Goal: Task Accomplishment & Management: Use online tool/utility

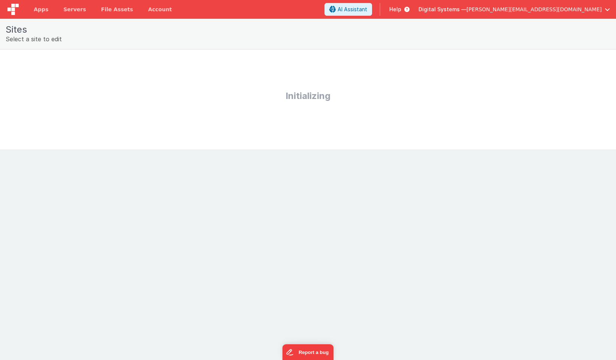
click at [36, 39] on div "Select a site to edit" at bounding box center [308, 38] width 605 height 9
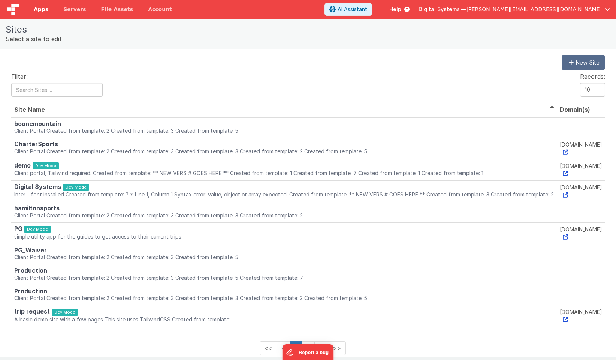
click at [47, 15] on link "Apps" at bounding box center [41, 9] width 30 height 19
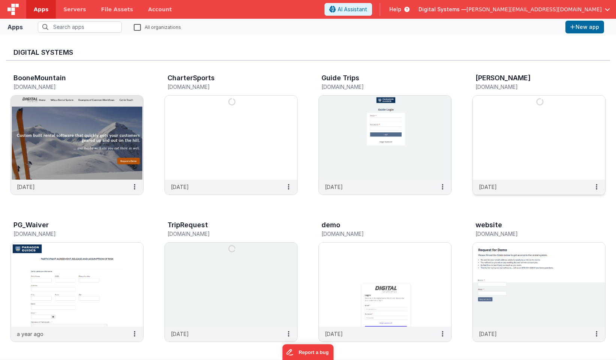
click at [525, 147] on img at bounding box center [539, 138] width 132 height 84
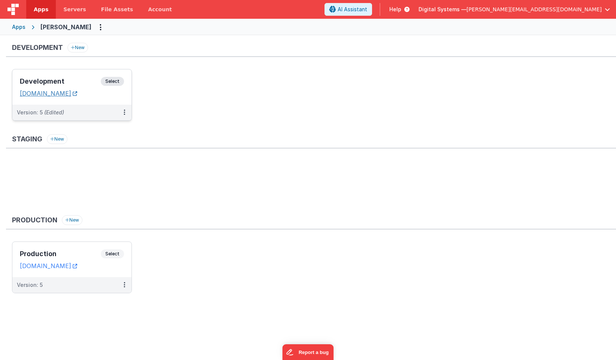
click at [77, 93] on link "[DOMAIN_NAME]" at bounding box center [48, 93] width 57 height 7
click at [124, 112] on icon at bounding box center [124, 112] width 1 height 0
click at [103, 141] on span "Open Helper" at bounding box center [97, 142] width 33 height 6
click at [229, 87] on div at bounding box center [308, 180] width 616 height 360
click at [126, 114] on button at bounding box center [124, 113] width 14 height 16
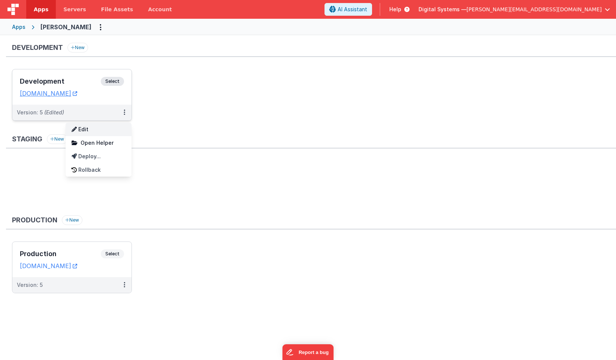
click at [98, 126] on link "Edit" at bounding box center [99, 129] width 66 height 13
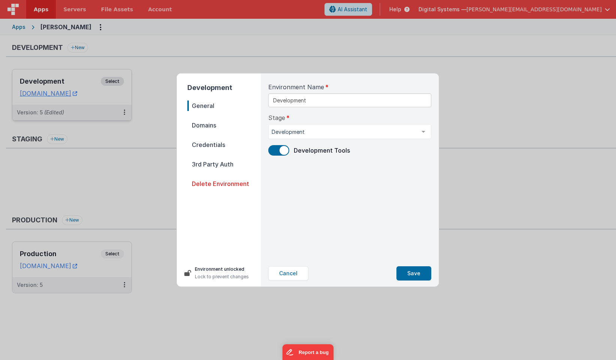
click at [201, 131] on nav "General Domains Credentials 3rd Party Auth Delete Environment" at bounding box center [223, 176] width 73 height 153
click at [199, 121] on span "Domains" at bounding box center [223, 125] width 73 height 10
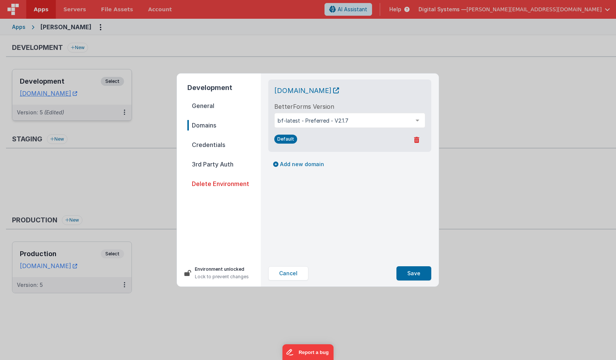
click at [205, 141] on span "Credentials" at bounding box center [223, 144] width 73 height 10
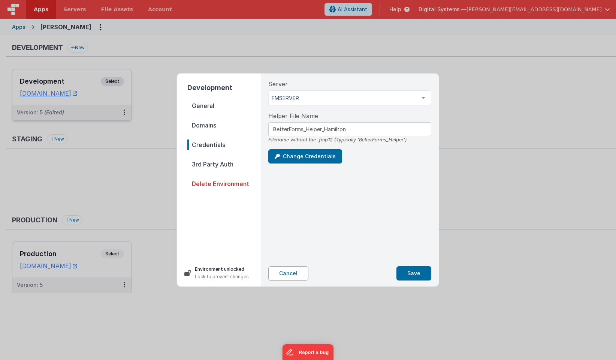
click at [295, 267] on button "Cancel" at bounding box center [288, 273] width 40 height 14
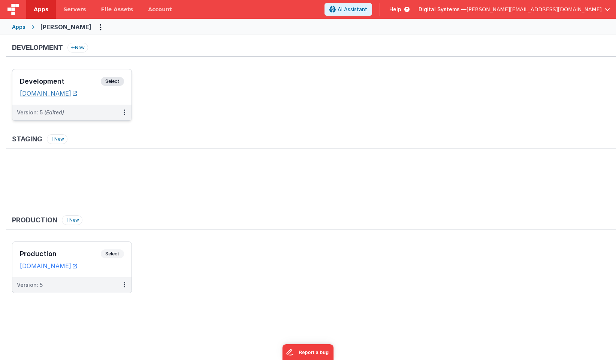
click at [61, 92] on link "[DOMAIN_NAME]" at bounding box center [48, 93] width 57 height 7
click at [77, 264] on link "[DOMAIN_NAME]" at bounding box center [48, 265] width 57 height 7
click at [45, 10] on span "Apps" at bounding box center [41, 9] width 15 height 7
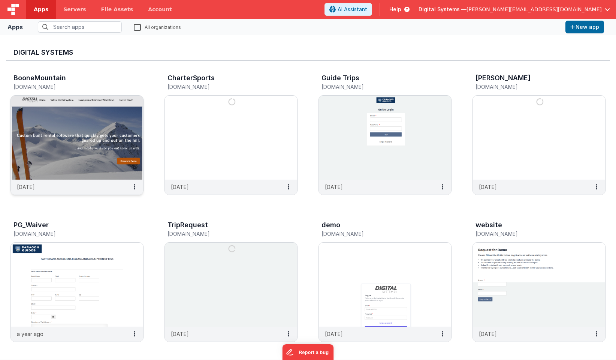
click at [84, 159] on img at bounding box center [77, 138] width 132 height 84
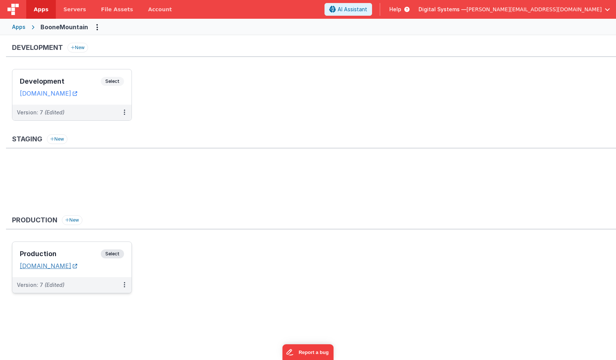
click at [71, 265] on link "[DOMAIN_NAME]" at bounding box center [48, 265] width 57 height 7
click at [15, 27] on div "Apps" at bounding box center [18, 26] width 13 height 7
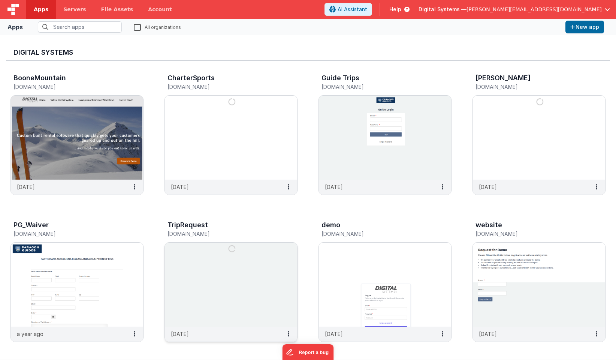
click at [193, 285] on img at bounding box center [231, 285] width 132 height 84
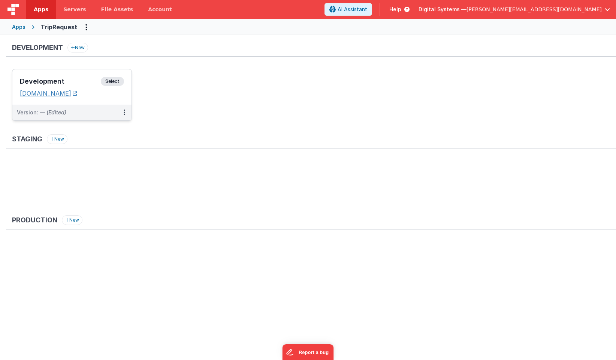
click at [77, 90] on link "[DOMAIN_NAME]" at bounding box center [48, 93] width 57 height 7
click at [72, 8] on span "Servers" at bounding box center [74, 9] width 22 height 7
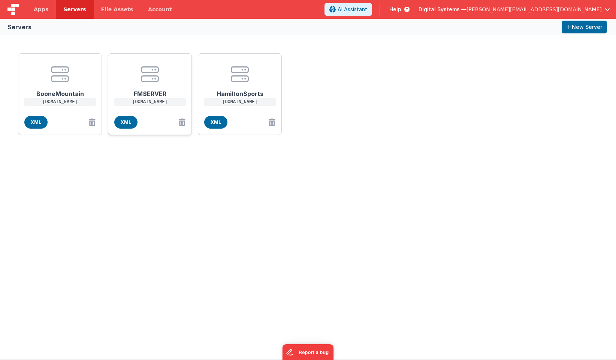
click at [134, 88] on h1 "FMSERVER" at bounding box center [150, 90] width 60 height 15
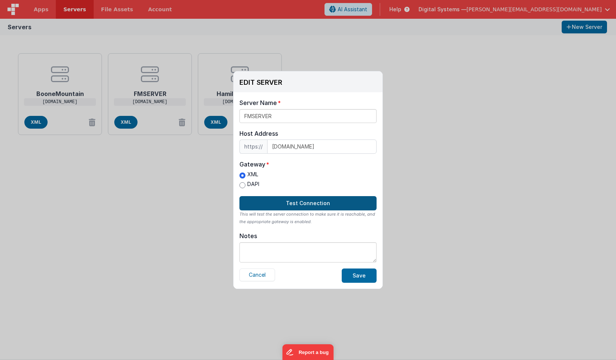
click at [294, 207] on button "Test Connection" at bounding box center [308, 203] width 137 height 14
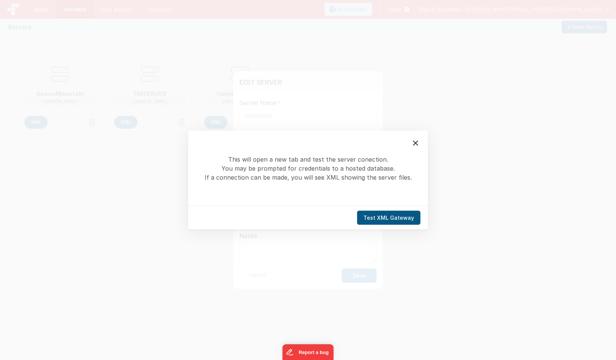
click at [380, 216] on button "Test XML Gateway" at bounding box center [388, 218] width 63 height 14
click at [393, 220] on button "Test XML Gateway" at bounding box center [388, 218] width 63 height 14
click at [413, 144] on icon at bounding box center [415, 143] width 9 height 9
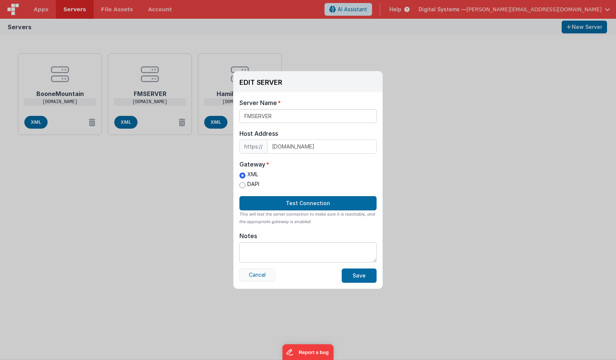
click at [252, 274] on button "Cancel" at bounding box center [258, 274] width 36 height 13
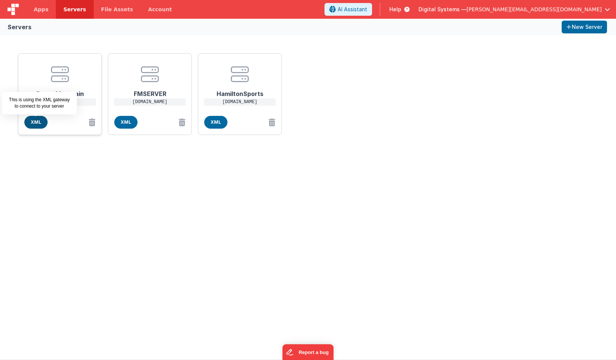
click at [35, 124] on span "XML" at bounding box center [35, 122] width 23 height 13
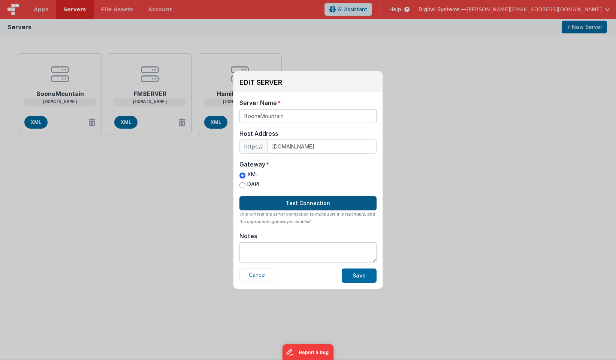
click at [300, 202] on button "Test Connection" at bounding box center [308, 203] width 137 height 14
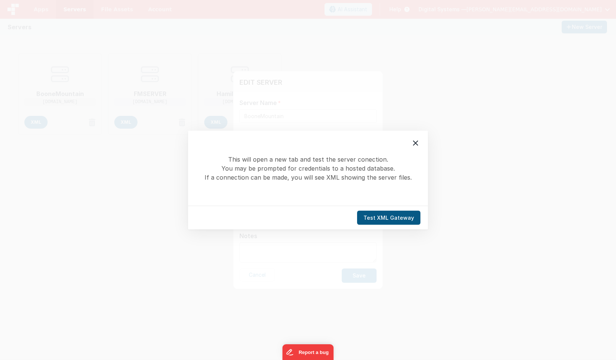
click at [382, 219] on button "Test XML Gateway" at bounding box center [388, 218] width 63 height 14
click at [416, 141] on icon at bounding box center [415, 143] width 9 height 9
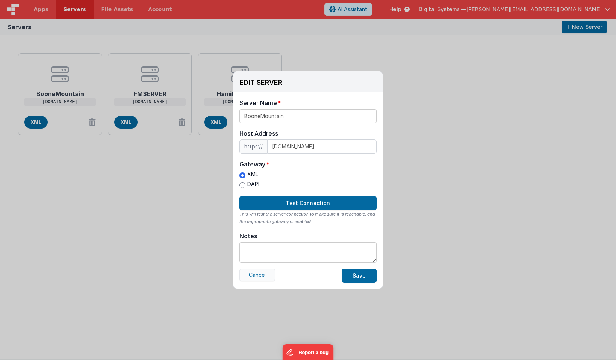
click at [255, 279] on button "Cancel" at bounding box center [258, 274] width 36 height 13
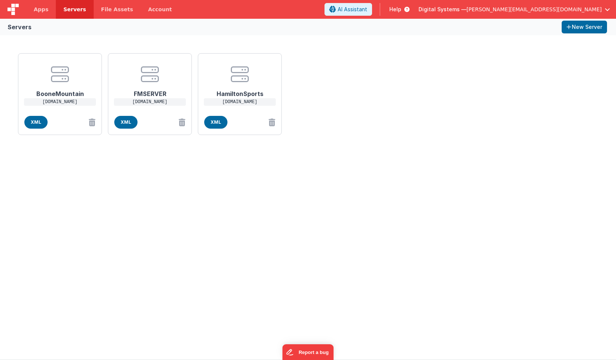
click at [255, 273] on div "BooneMountain [DOMAIN_NAME] XML FMSERVER [DOMAIN_NAME] XML HamiltonSports [DOMA…" at bounding box center [308, 197] width 616 height 324
click at [221, 121] on span "XML" at bounding box center [215, 122] width 23 height 13
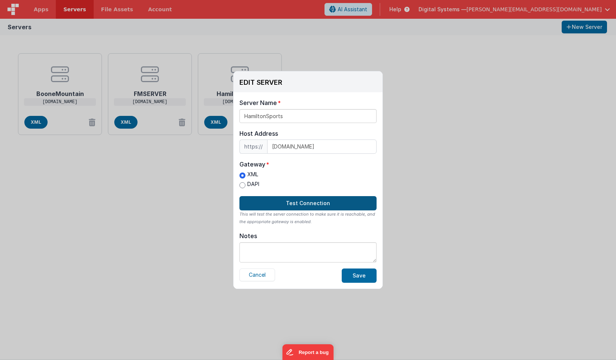
click at [346, 205] on button "Test Connection" at bounding box center [308, 203] width 137 height 14
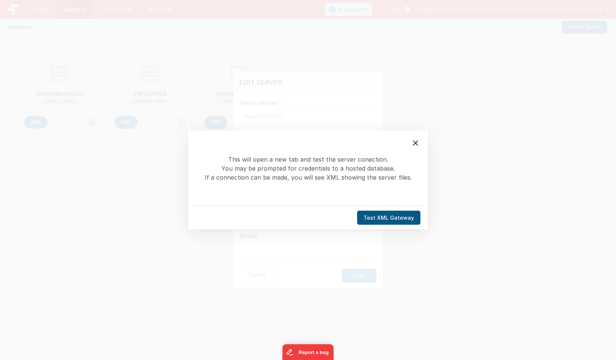
click at [383, 216] on button "Test XML Gateway" at bounding box center [388, 218] width 63 height 14
click at [415, 145] on icon at bounding box center [415, 143] width 9 height 9
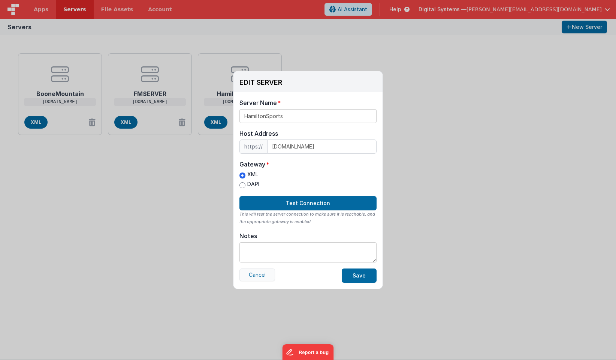
click at [255, 274] on button "Cancel" at bounding box center [258, 274] width 36 height 13
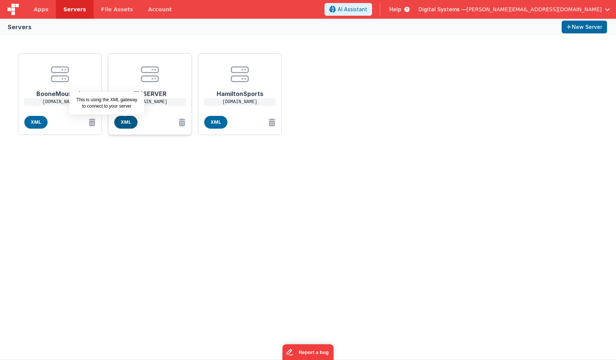
click at [131, 123] on span "XML" at bounding box center [125, 122] width 23 height 13
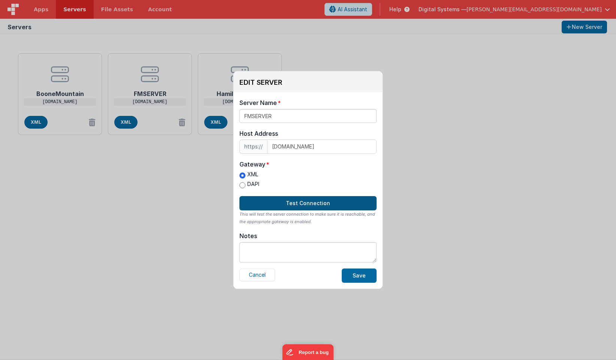
click at [279, 203] on button "Test Connection" at bounding box center [308, 203] width 137 height 14
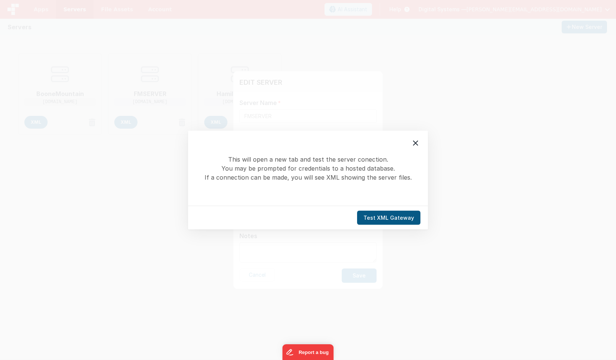
click at [394, 218] on button "Test XML Gateway" at bounding box center [388, 218] width 63 height 14
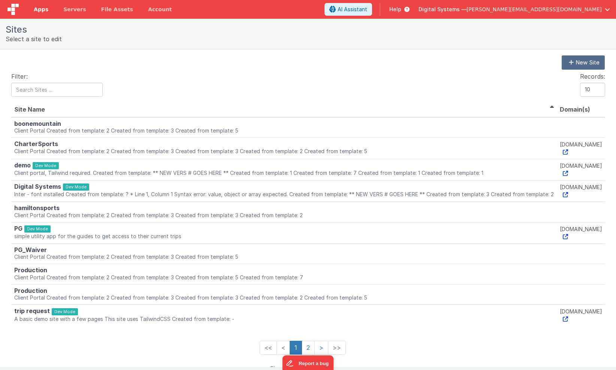
click at [40, 9] on span "Apps" at bounding box center [41, 9] width 15 height 7
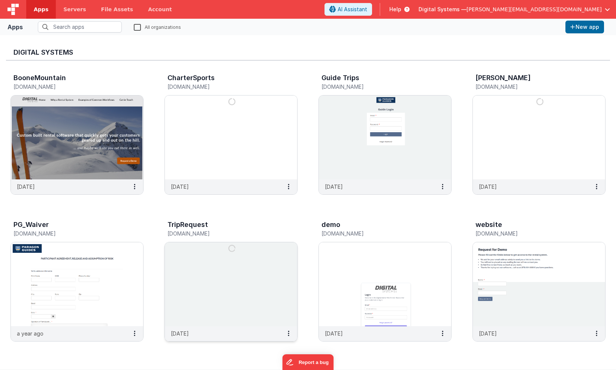
click at [222, 325] on img at bounding box center [231, 285] width 132 height 84
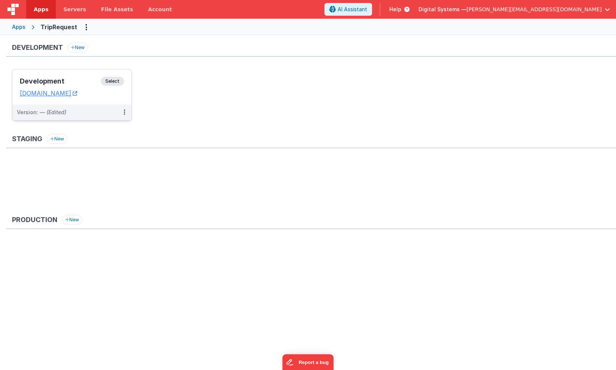
click at [111, 79] on span "Select" at bounding box center [112, 81] width 23 height 9
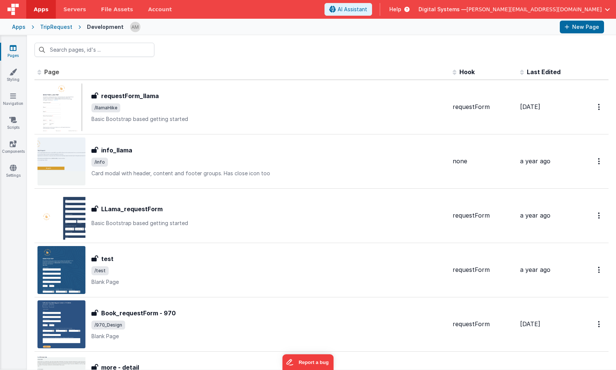
click at [21, 29] on div "Apps" at bounding box center [18, 26] width 13 height 7
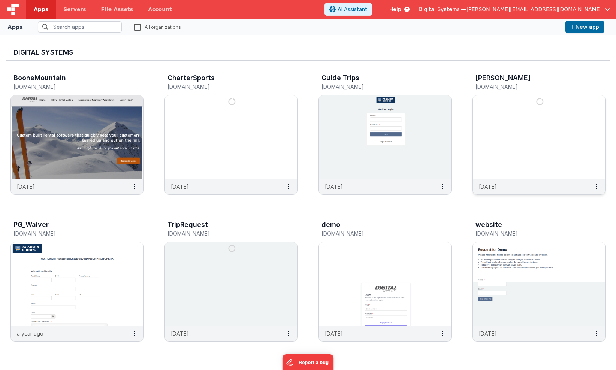
click at [523, 127] on img at bounding box center [539, 138] width 132 height 84
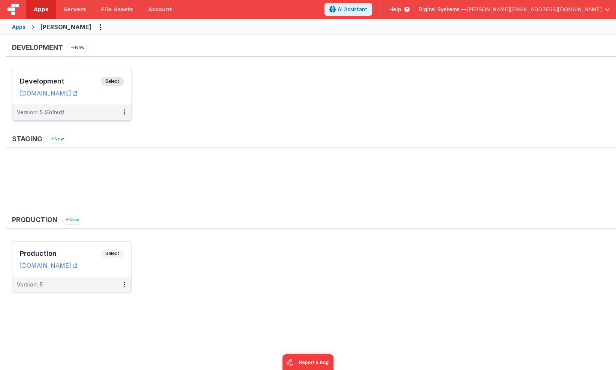
click at [114, 77] on span "Select" at bounding box center [112, 81] width 23 height 9
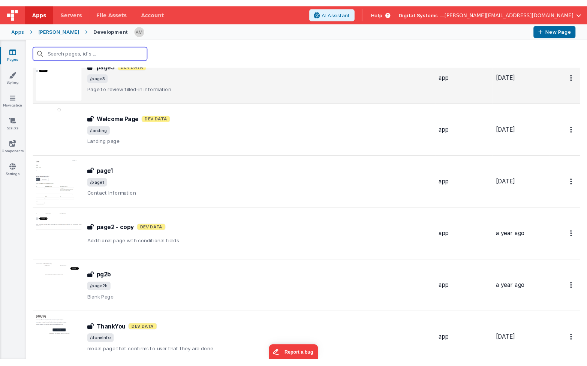
scroll to position [142, 0]
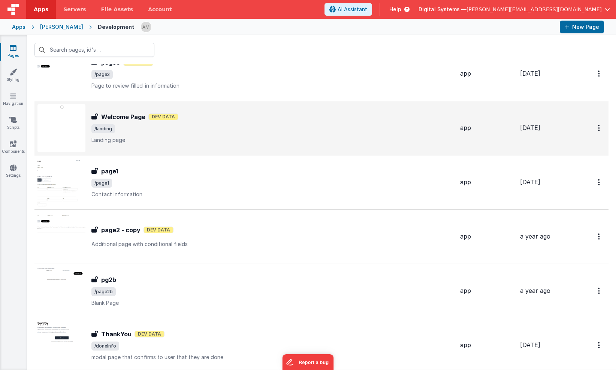
click at [143, 140] on p "Landing page" at bounding box center [272, 139] width 363 height 7
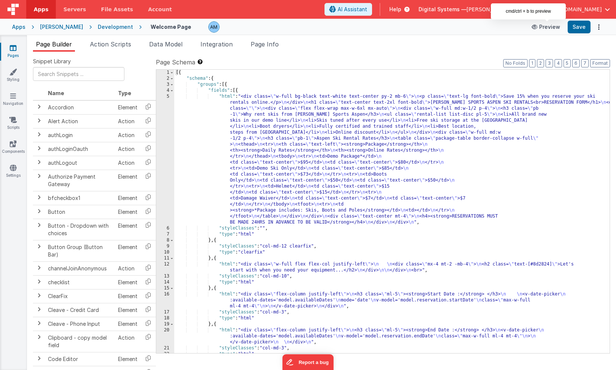
click at [546, 28] on button "Preview" at bounding box center [545, 27] width 37 height 12
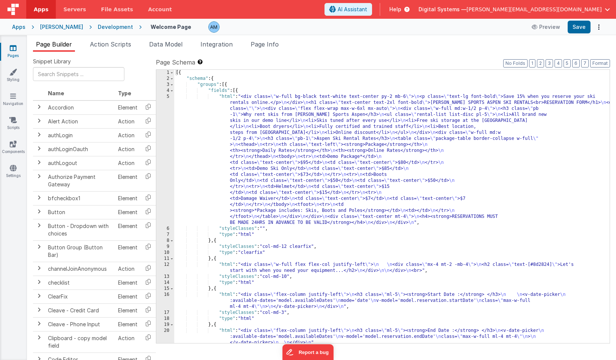
click at [48, 29] on div "[PERSON_NAME]" at bounding box center [61, 26] width 43 height 7
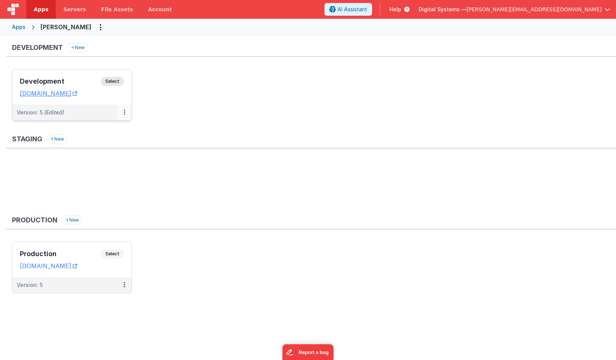
click at [126, 115] on button at bounding box center [124, 113] width 14 height 16
click at [109, 141] on span "Open Helper" at bounding box center [97, 142] width 33 height 6
click at [115, 81] on div at bounding box center [308, 180] width 616 height 360
click at [111, 83] on span "Select" at bounding box center [112, 81] width 23 height 9
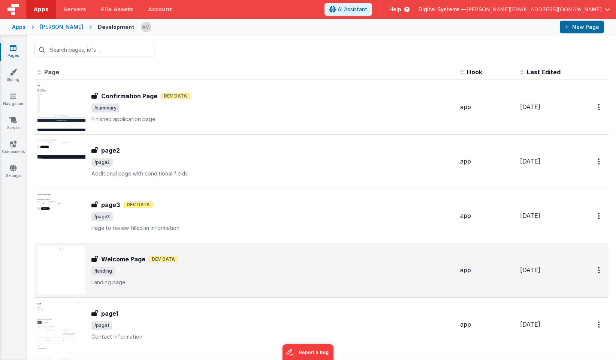
click at [114, 268] on span "/landing" at bounding box center [103, 271] width 24 height 9
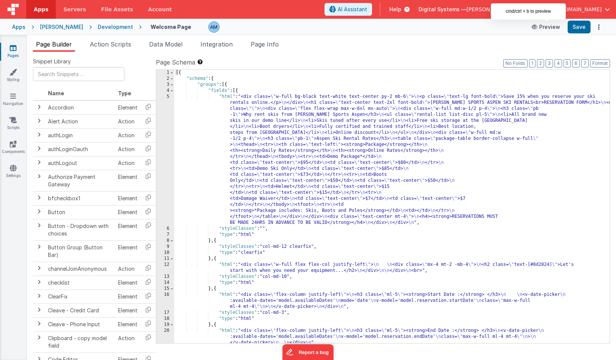
click at [550, 25] on button "Preview" at bounding box center [545, 27] width 37 height 12
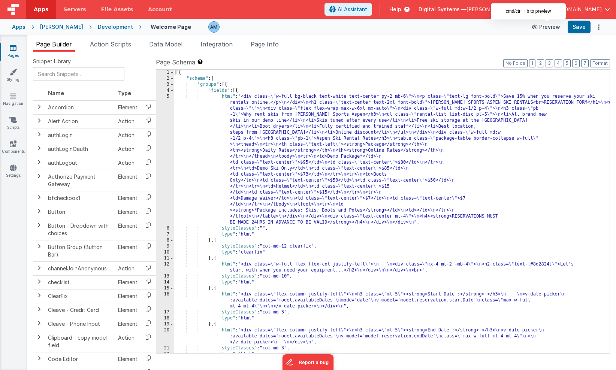
click at [552, 26] on button "Preview" at bounding box center [545, 27] width 37 height 12
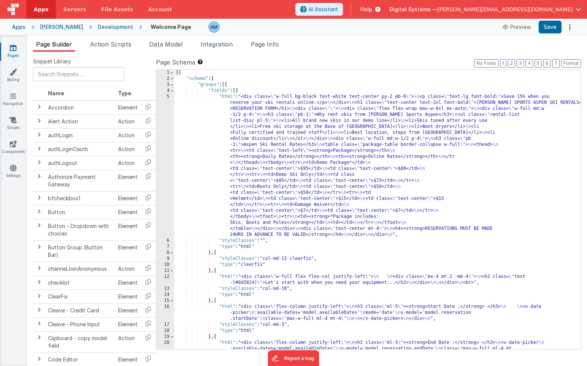
click at [209, 144] on div "[{ "schema" : { "groups" : [{ "fields" : [{ "html" : "<div class= \" w-full bg-…" at bounding box center [377, 221] width 406 height 303
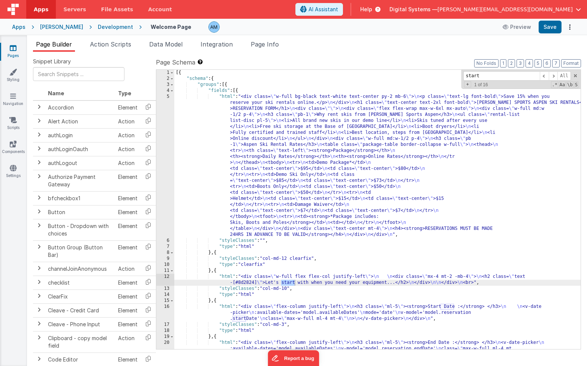
type input "start"
click at [244, 308] on div "[{ "schema" : { "groups" : [{ "fields" : [{ "html" : "<div class= \" w-full bg-…" at bounding box center [377, 221] width 406 height 303
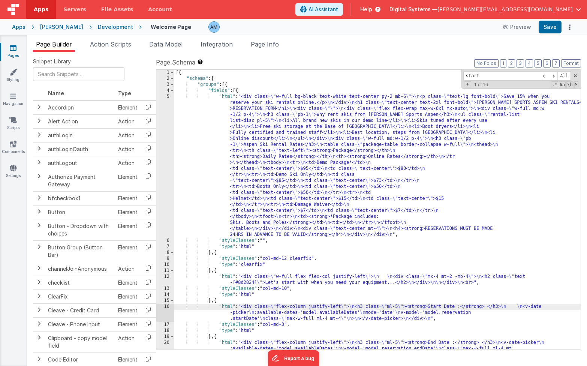
click at [163, 308] on div "16" at bounding box center [165, 313] width 18 height 18
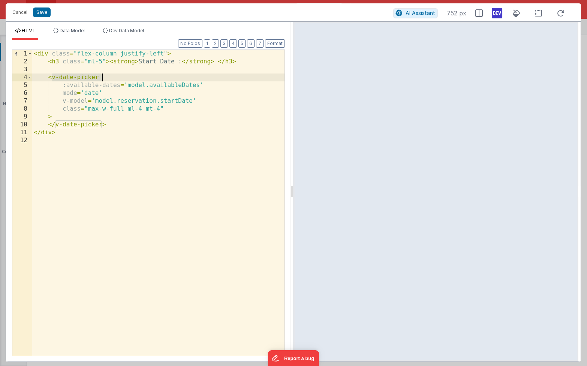
drag, startPoint x: 52, startPoint y: 78, endPoint x: 102, endPoint y: 76, distance: 49.9
click at [102, 76] on div "< div class = "flex-column justify-left" > < h3 class = "ml-5" > < strong > Sta…" at bounding box center [158, 211] width 252 height 322
click at [50, 157] on div "< div class = "flex-column justify-left" > < h3 class = "ml-5" > < strong > Sta…" at bounding box center [158, 211] width 252 height 322
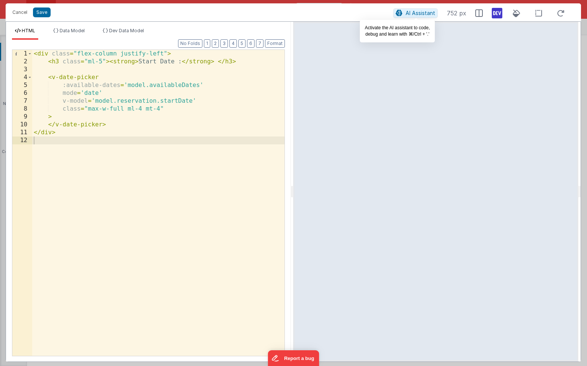
click at [409, 12] on span "AI Assistant" at bounding box center [421, 13] width 30 height 6
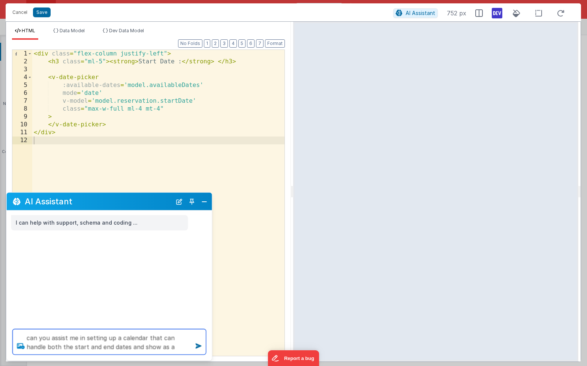
type textarea "can you assist me in setting up a calendar that can handle both the start and e…"
click at [21, 346] on icon at bounding box center [20, 346] width 13 height 12
click at [0, 0] on input "file" at bounding box center [0, 0] width 0 height 0
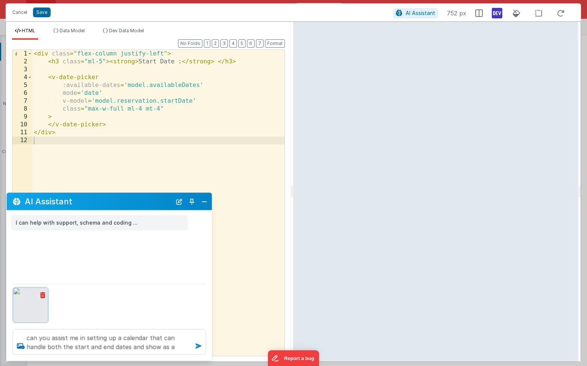
click at [201, 347] on icon at bounding box center [199, 346] width 12 height 12
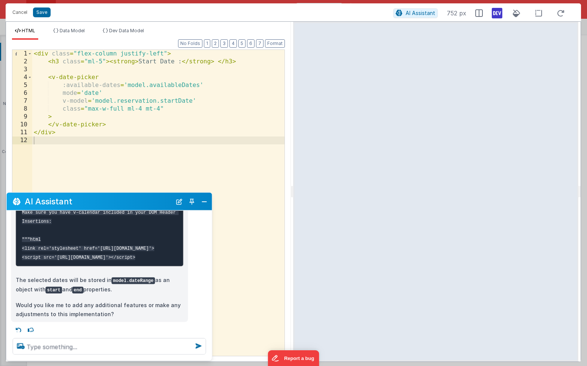
scroll to position [266, 0]
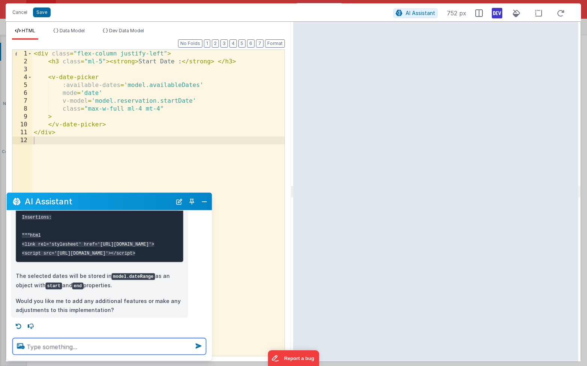
click at [88, 343] on textarea at bounding box center [109, 346] width 193 height 16
type textarea "can I see an example"
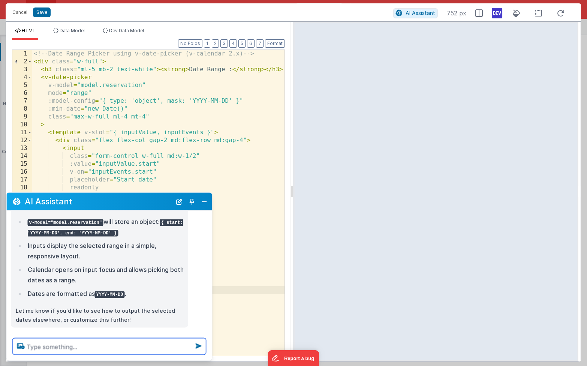
scroll to position [475, 0]
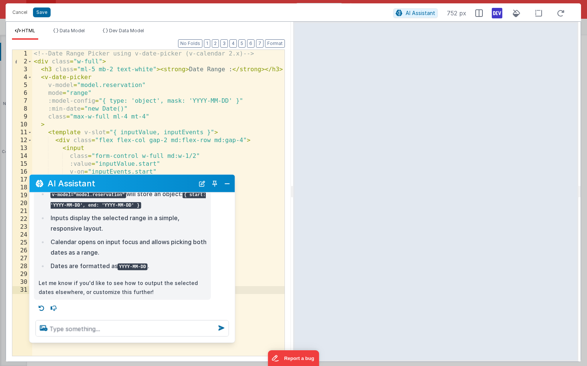
drag, startPoint x: 145, startPoint y: 204, endPoint x: 168, endPoint y: 186, distance: 29.1
click at [168, 186] on h2 "AI Assistant" at bounding box center [121, 183] width 147 height 9
click at [53, 307] on icon at bounding box center [54, 308] width 12 height 12
click at [227, 185] on button "Close" at bounding box center [227, 183] width 10 height 10
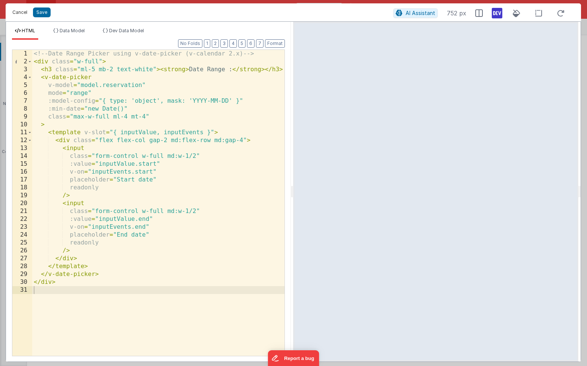
click at [18, 10] on button "Cancel" at bounding box center [20, 12] width 22 height 10
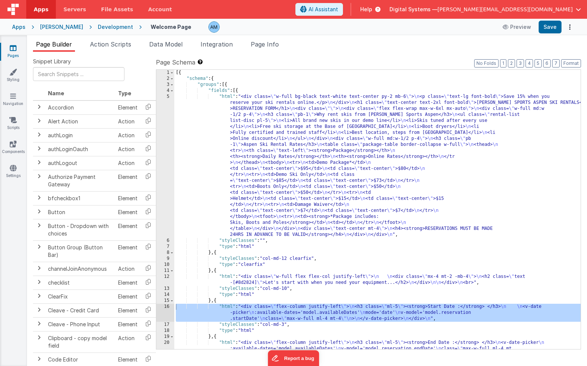
click at [162, 307] on div "16" at bounding box center [165, 313] width 18 height 18
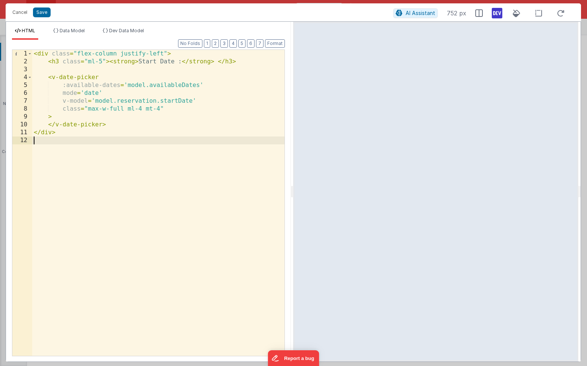
click at [84, 139] on div "< div class = "flex-column justify-left" > < h3 class = "ml-5" > < strong > Sta…" at bounding box center [158, 211] width 252 height 322
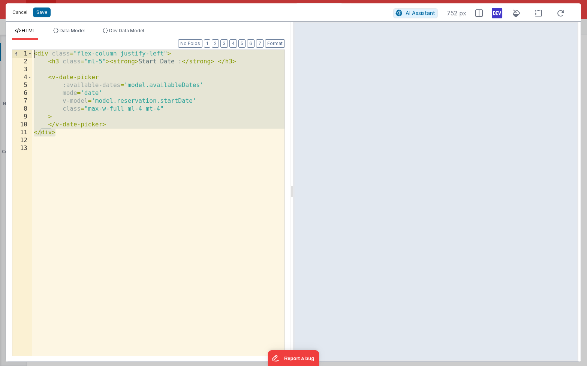
drag, startPoint x: 58, startPoint y: 133, endPoint x: 28, endPoint y: 11, distance: 125.5
click at [28, 11] on div "Cancel Save AI Assistant 752 px HTML Data Model Dev Data Model Format 7 6 5 4 3…" at bounding box center [293, 182] width 575 height 358
click at [62, 134] on div "< div class = "flex-column justify-left" > < h3 class = "ml-5" > < strong > Sta…" at bounding box center [158, 211] width 252 height 322
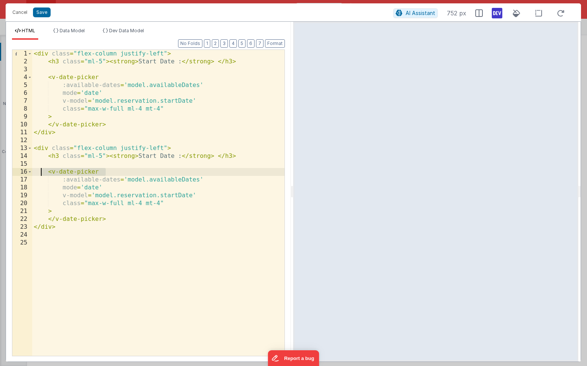
drag, startPoint x: 106, startPoint y: 172, endPoint x: 41, endPoint y: 171, distance: 65.2
click at [41, 171] on div "< div class = "flex-column justify-left" > < h3 class = "ml-5" > < strong > Sta…" at bounding box center [158, 211] width 252 height 322
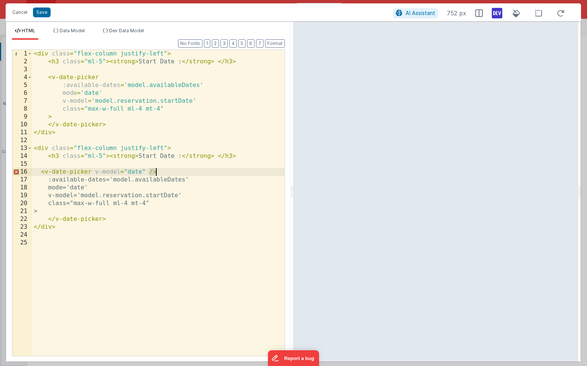
drag, startPoint x: 148, startPoint y: 171, endPoint x: 163, endPoint y: 174, distance: 14.6
click at [163, 174] on div "< div class = "flex-column justify-left" > < h3 class = "ml-5" > < strong > Sta…" at bounding box center [158, 211] width 252 height 322
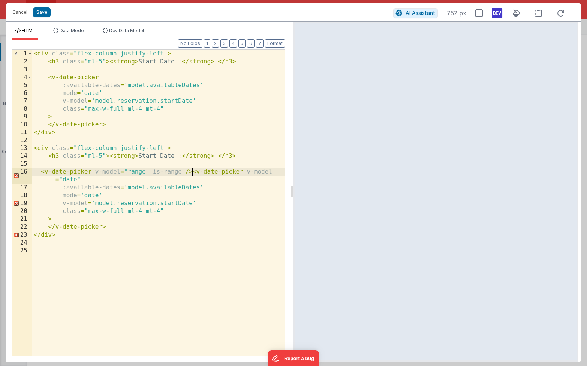
click at [192, 171] on div "< div class = "flex-column justify-left" > < h3 class = "ml-5" > < strong > Sta…" at bounding box center [158, 211] width 252 height 322
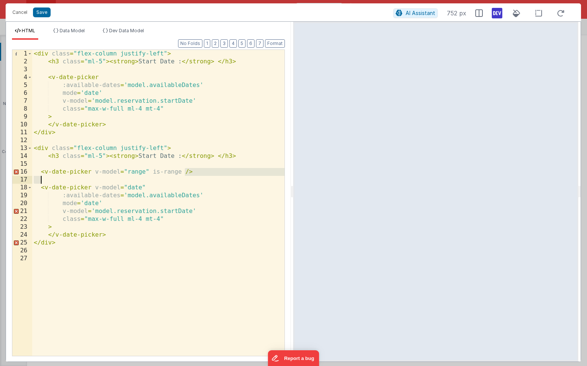
drag, startPoint x: 185, startPoint y: 172, endPoint x: 204, endPoint y: 180, distance: 20.3
click at [204, 180] on div "< div class = "flex-column justify-left" > < h3 class = "ml-5" > < strong > Sta…" at bounding box center [158, 211] width 252 height 322
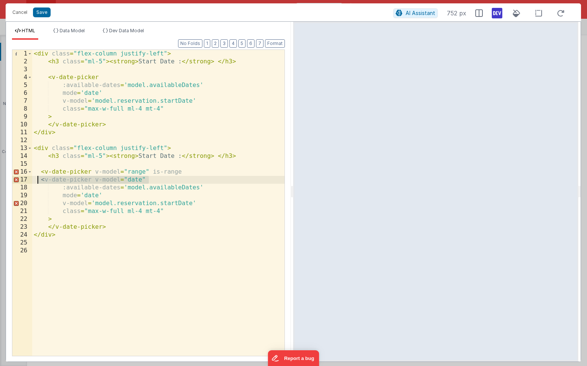
drag, startPoint x: 169, startPoint y: 182, endPoint x: 39, endPoint y: 180, distance: 129.7
click at [39, 180] on div "< div class = "flex-column justify-left" > < h3 class = "ml-5" > < strong > Sta…" at bounding box center [158, 211] width 252 height 322
click at [48, 191] on div "< div class = "flex-column justify-left" > < h3 class = "ml-5" > < strong > Sta…" at bounding box center [158, 211] width 252 height 322
click at [72, 29] on span "Data Model" at bounding box center [72, 31] width 25 height 6
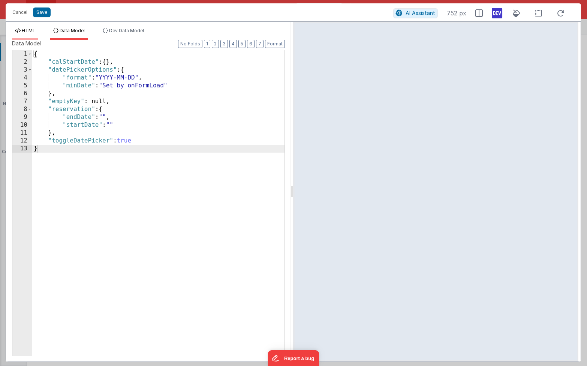
click at [25, 31] on span "HTML" at bounding box center [28, 31] width 13 height 6
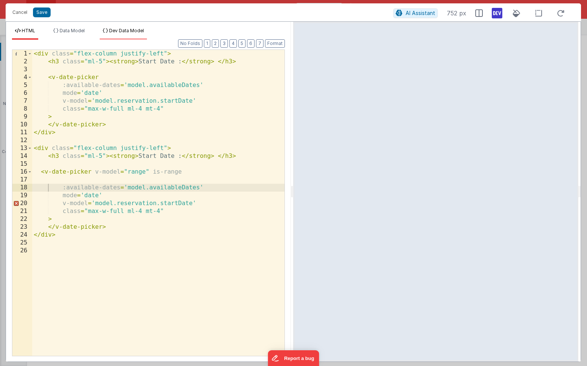
click at [129, 29] on span "Dev Data Model" at bounding box center [126, 31] width 35 height 6
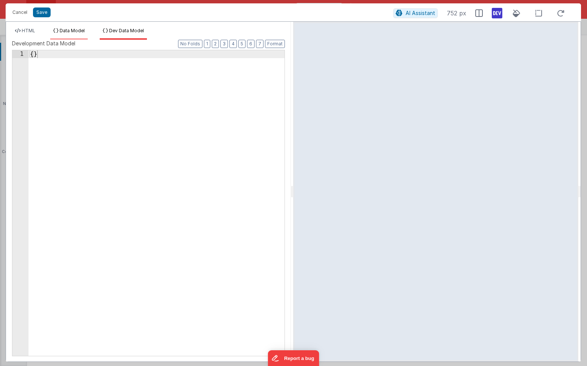
click at [70, 31] on span "Data Model" at bounding box center [72, 31] width 25 height 6
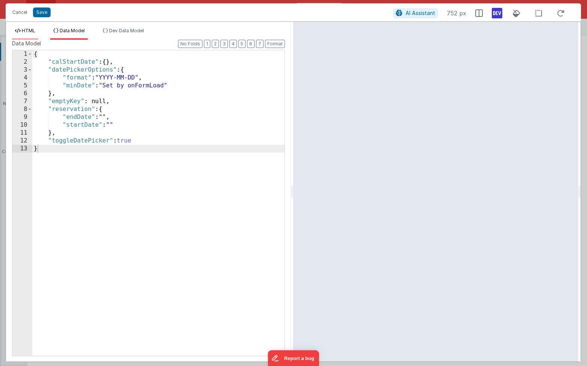
click at [32, 31] on span "HTML" at bounding box center [28, 31] width 13 height 6
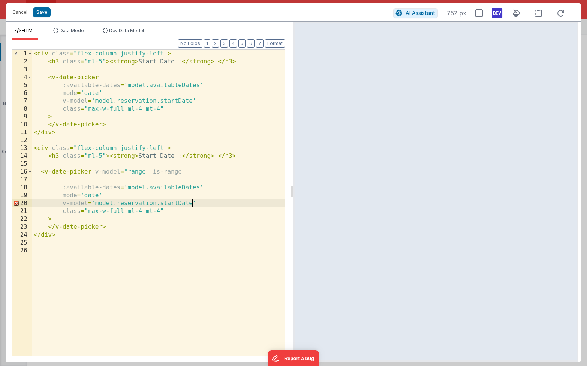
click at [192, 204] on div "< div class = "flex-column justify-left" > < h3 class = "ml-5" > < strong > Sta…" at bounding box center [158, 211] width 252 height 322
drag, startPoint x: 192, startPoint y: 204, endPoint x: 160, endPoint y: 204, distance: 31.9
click at [160, 204] on div "< div class = "flex-column justify-left" > < h3 class = "ml-5" > < strong > Sta…" at bounding box center [158, 211] width 252 height 322
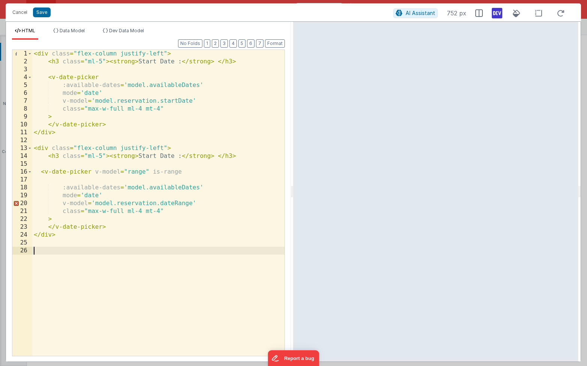
click at [192, 282] on div "< div class = "flex-column justify-left" > < h3 class = "ml-5" > < strong > Sta…" at bounding box center [158, 211] width 252 height 322
click at [80, 31] on span "Data Model" at bounding box center [72, 31] width 25 height 6
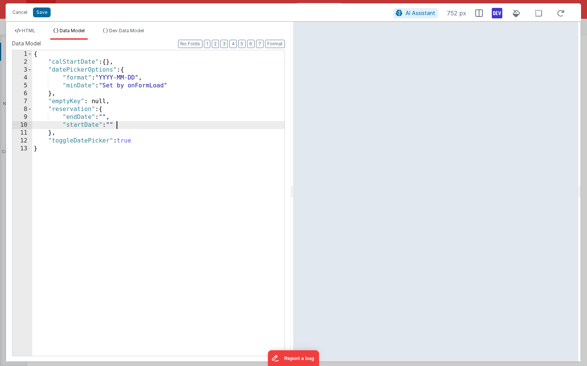
click at [119, 124] on div "{ "calStartDate" : { } , "datePickerOptions" : { "format" : "YYYY-MM-DD" , "min…" at bounding box center [158, 210] width 252 height 321
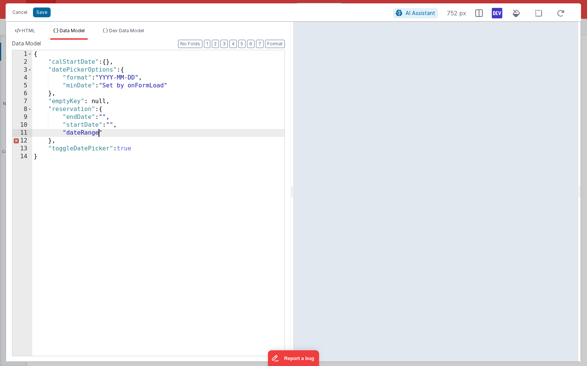
click at [104, 132] on div "{ "calStartDate" : { } , "datePickerOptions" : { "format" : "YYYY-MM-DD" , "min…" at bounding box center [158, 210] width 252 height 321
click at [27, 31] on span "HTML" at bounding box center [28, 31] width 13 height 6
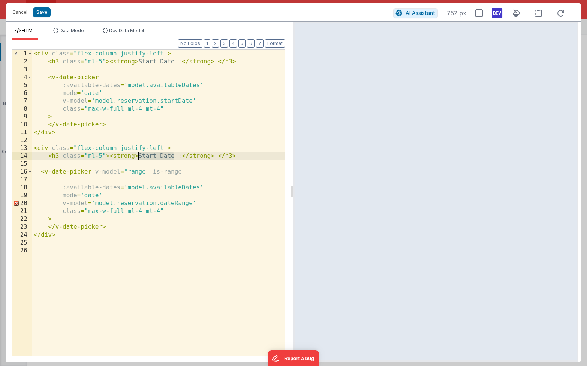
drag, startPoint x: 175, startPoint y: 156, endPoint x: 139, endPoint y: 157, distance: 36.4
click at [139, 157] on div "< div class = "flex-column justify-left" > < h3 class = "ml-5" > < strong > Sta…" at bounding box center [158, 211] width 252 height 322
click at [162, 235] on div "< div class = "flex-column justify-left" > < h3 class = "ml-5" > < strong > Sta…" at bounding box center [158, 211] width 252 height 322
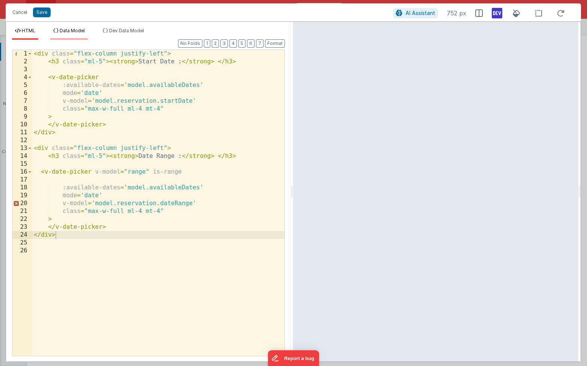
click at [67, 31] on span "Data Model" at bounding box center [72, 31] width 25 height 6
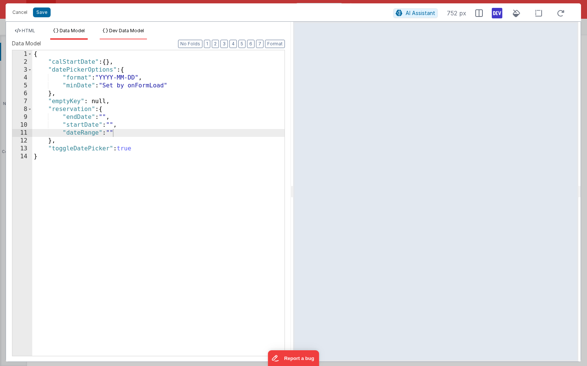
click at [111, 31] on span "Dev Data Model" at bounding box center [126, 31] width 35 height 6
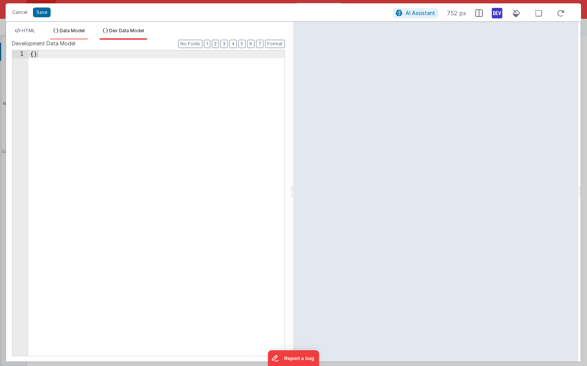
click at [79, 34] on li "Data Model" at bounding box center [68, 34] width 37 height 12
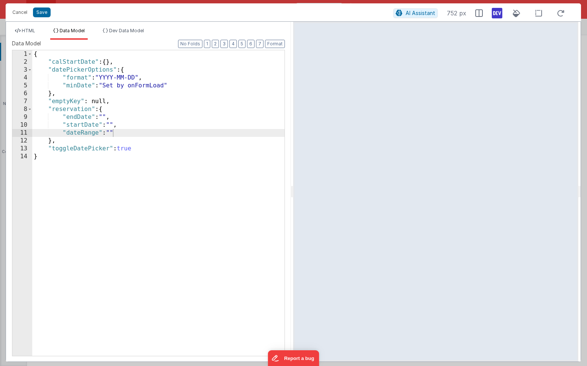
click at [114, 73] on div "{ "calStartDate" : { } , "datePickerOptions" : { "format" : "YYYY-MM-DD" , "min…" at bounding box center [158, 210] width 252 height 321
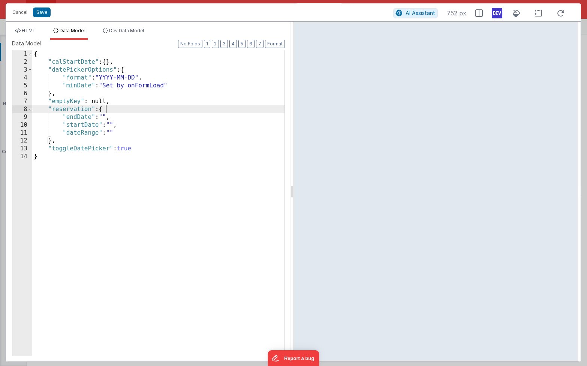
click at [109, 105] on div "{ "calStartDate" : { } , "datePickerOptions" : { "format" : "YYYY-MM-DD" , "min…" at bounding box center [158, 210] width 252 height 321
click at [32, 30] on span "HTML" at bounding box center [28, 31] width 13 height 6
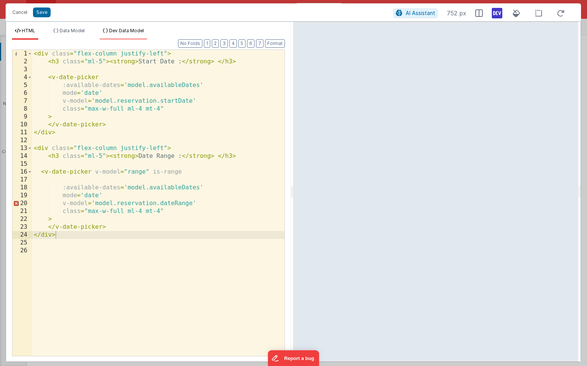
click at [127, 31] on span "Dev Data Model" at bounding box center [126, 31] width 35 height 6
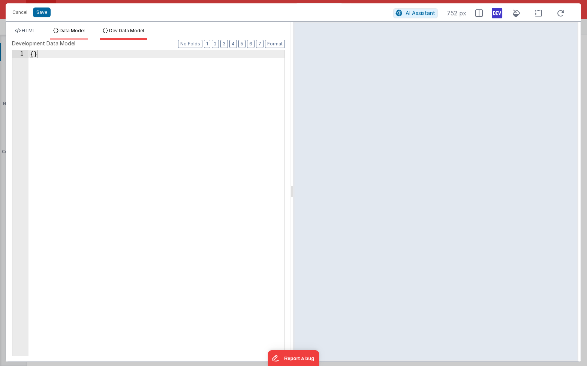
click at [83, 28] on span "Data Model" at bounding box center [72, 31] width 25 height 6
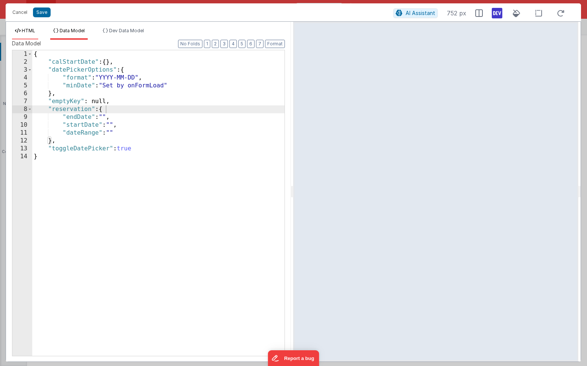
click at [28, 30] on span "HTML" at bounding box center [28, 31] width 13 height 6
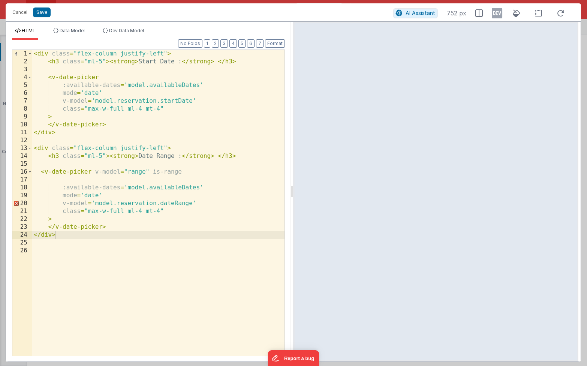
click at [496, 16] on icon at bounding box center [497, 13] width 10 height 12
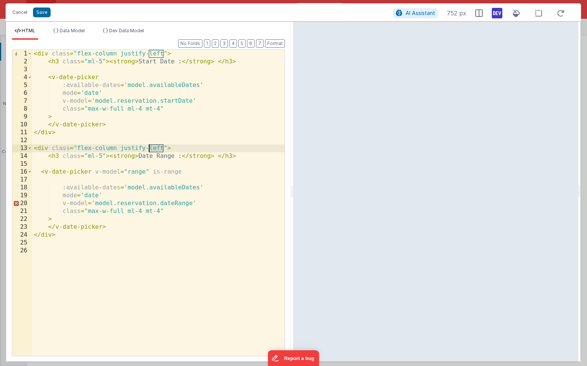
drag, startPoint x: 163, startPoint y: 148, endPoint x: 149, endPoint y: 147, distance: 14.3
click at [149, 147] on div "< div class = "flex-column justify-left" > < h3 class = "ml-5" > < strong > Sta…" at bounding box center [158, 211] width 252 height 322
click at [165, 228] on div "< div class = "flex-column justify-left" > < h3 class = "ml-5" > < strong > Sta…" at bounding box center [158, 211] width 252 height 322
drag, startPoint x: 166, startPoint y: 149, endPoint x: 148, endPoint y: 149, distance: 17.2
click at [148, 149] on div "< div class = "flex-column justify-left" > < h3 class = "ml-5" > < strong > Sta…" at bounding box center [158, 211] width 252 height 322
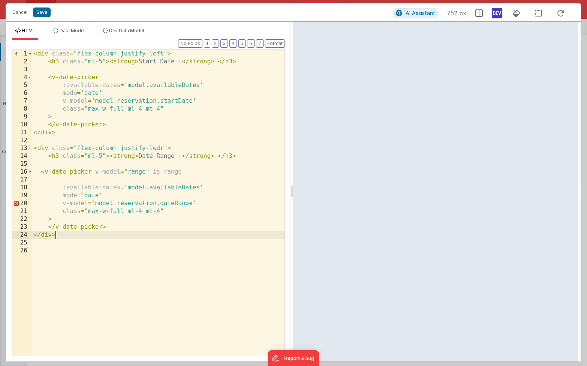
click at [181, 235] on div "< div class = "flex-column justify-left" > < h3 class = "ml-5" > < strong > Sta…" at bounding box center [158, 211] width 252 height 322
click at [75, 239] on div "< div class = "flex-column justify-left" > < h3 class = "ml-5" > < strong > Sta…" at bounding box center [158, 211] width 252 height 322
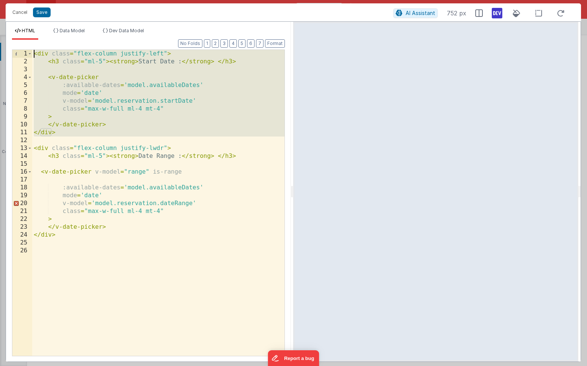
drag, startPoint x: 69, startPoint y: 142, endPoint x: 0, endPoint y: 36, distance: 126.7
click at [0, 36] on div "Cancel Save AI Assistant 752 px HTML Data Model Dev Data Model Format 7 6 5 4 3…" at bounding box center [293, 183] width 587 height 366
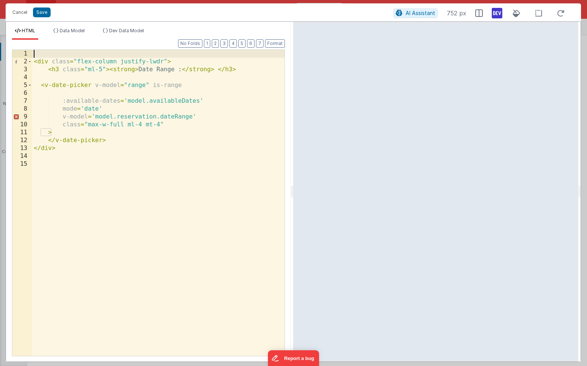
click at [70, 212] on div "< div class = "flex-column justify-lwdr" > < h3 class = "ml-5" > < strong > Dat…" at bounding box center [158, 211] width 252 height 322
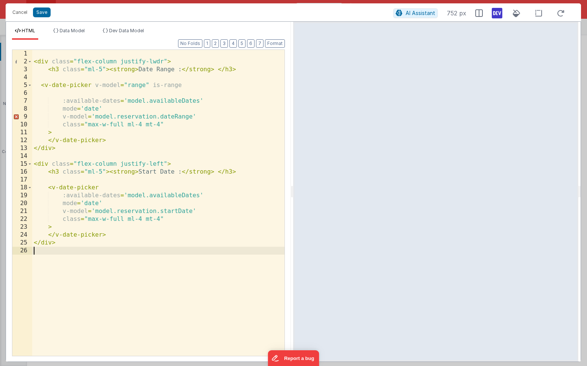
click at [156, 61] on div "< div class = "flex-column justify-lwdr" > < h3 class = "ml-5" > < strong > Dat…" at bounding box center [158, 211] width 252 height 322
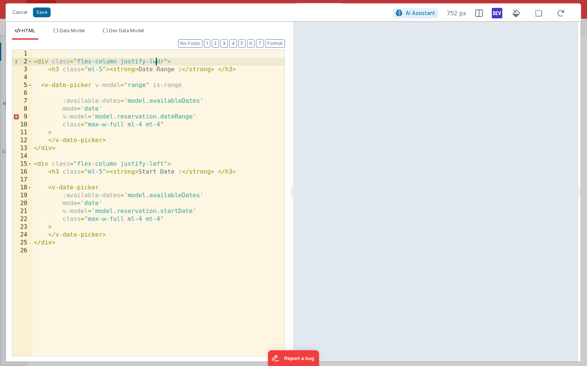
click at [156, 61] on div "< div class = "flex-column justify-lwdr" > < h3 class = "ml-5" > < strong > Dat…" at bounding box center [158, 211] width 252 height 322
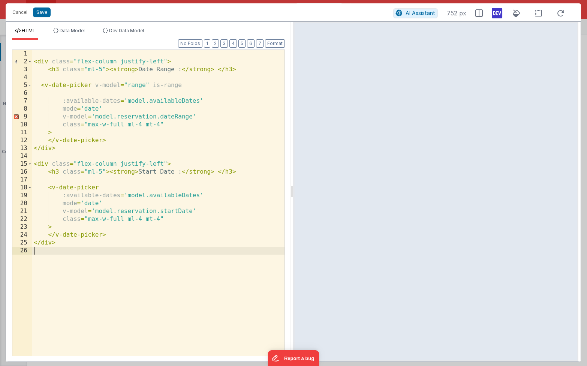
click at [199, 252] on div "< div class = "flex-column justify-left" > < h3 class = "ml-5" > < strong > Dat…" at bounding box center [158, 211] width 252 height 322
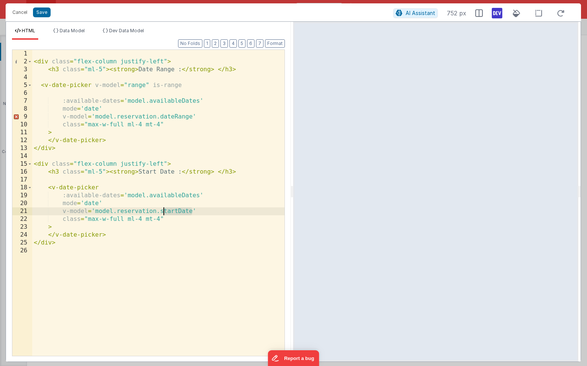
drag, startPoint x: 191, startPoint y: 211, endPoint x: 162, endPoint y: 212, distance: 29.2
click at [162, 212] on div "< div class = "flex-column justify-left" > < h3 class = "ml-5" > < strong > Dat…" at bounding box center [158, 211] width 252 height 322
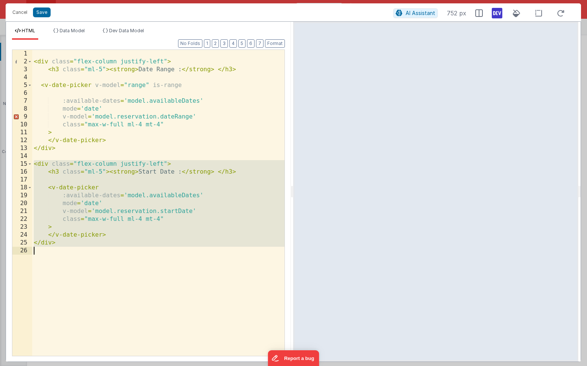
drag, startPoint x: 33, startPoint y: 163, endPoint x: 74, endPoint y: 260, distance: 105.8
click at [74, 260] on div "< div class = "flex-column justify-left" > < h3 class = "ml-5" > < strong > Dat…" at bounding box center [158, 211] width 252 height 322
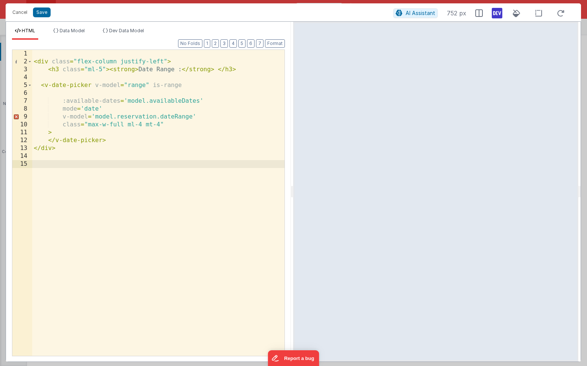
click at [116, 268] on div "< div class = "flex-column justify-left" > < h3 class = "ml-5" > < strong > Dat…" at bounding box center [158, 211] width 252 height 322
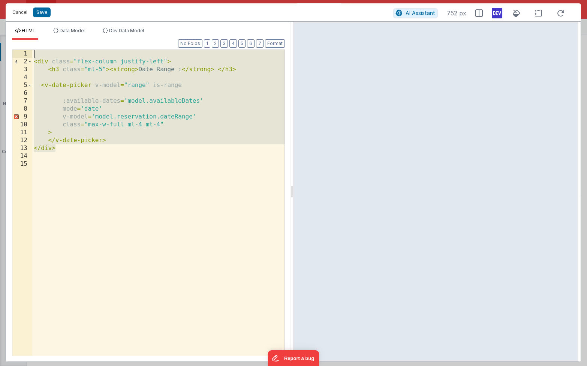
drag, startPoint x: 70, startPoint y: 147, endPoint x: 16, endPoint y: 11, distance: 145.7
click at [16, 11] on div "Cancel Save AI Assistant 752 px HTML Data Model Dev Data Model Format 7 6 5 4 3…" at bounding box center [293, 182] width 575 height 358
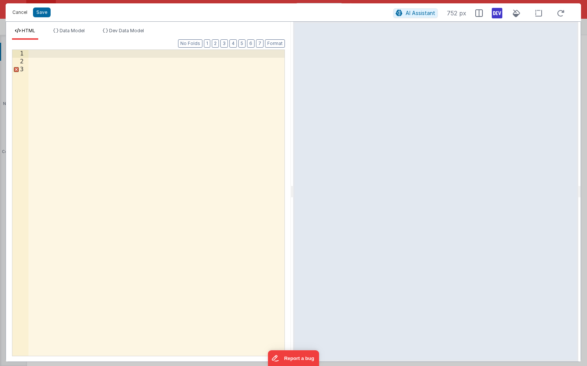
click at [18, 14] on button "Cancel" at bounding box center [20, 12] width 22 height 10
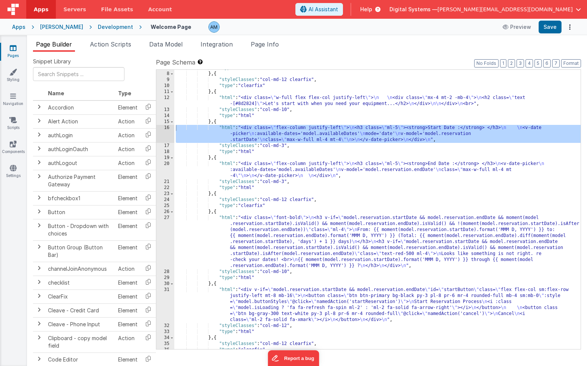
scroll to position [180, 0]
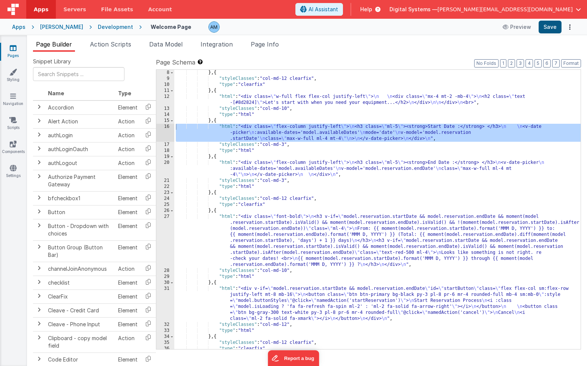
click at [544, 28] on button "Save" at bounding box center [550, 27] width 23 height 13
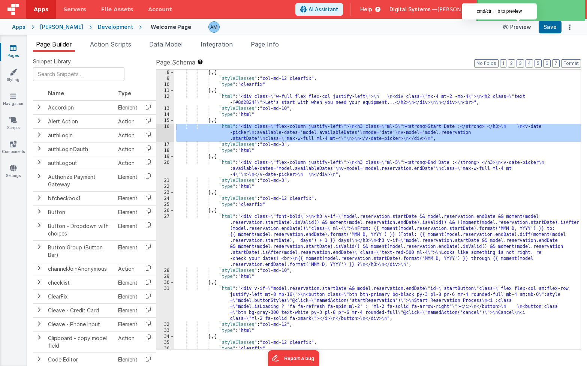
click at [510, 29] on icon at bounding box center [506, 26] width 7 height 5
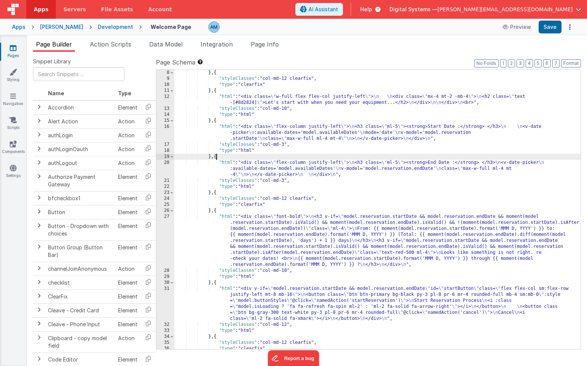
click at [216, 157] on div "} , { "styleClasses" : "col-md-12 clearfix" , "type" : "clearfix" } , { "html" …" at bounding box center [377, 215] width 406 height 291
click at [61, 73] on input "text" at bounding box center [78, 74] width 91 height 14
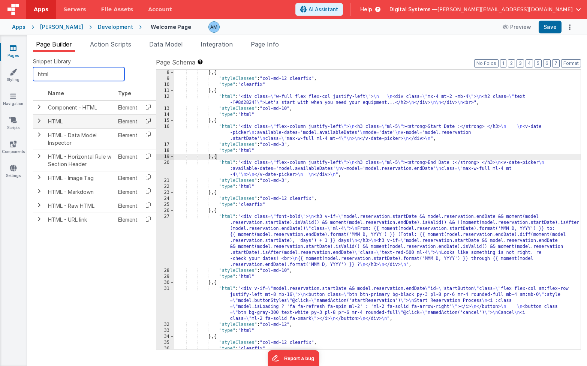
type input "html"
click at [149, 121] on icon at bounding box center [148, 121] width 15 height 12
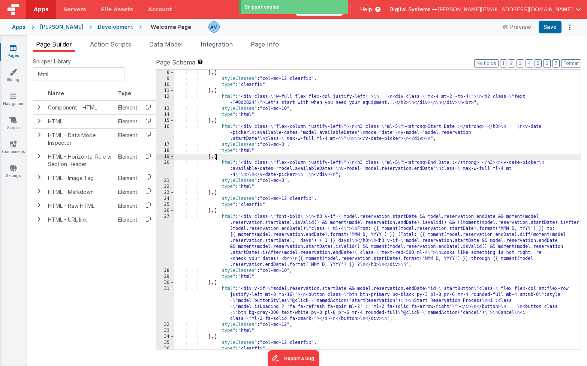
click at [216, 157] on div "} , { "styleClasses" : "col-md-12 clearfix" , "type" : "clearfix" } , { "html" …" at bounding box center [377, 215] width 406 height 291
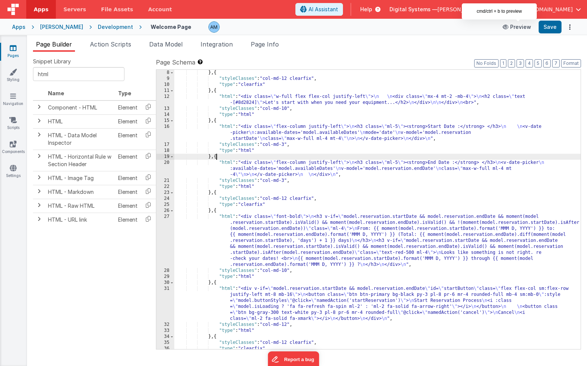
click at [523, 27] on button "Preview" at bounding box center [516, 27] width 37 height 12
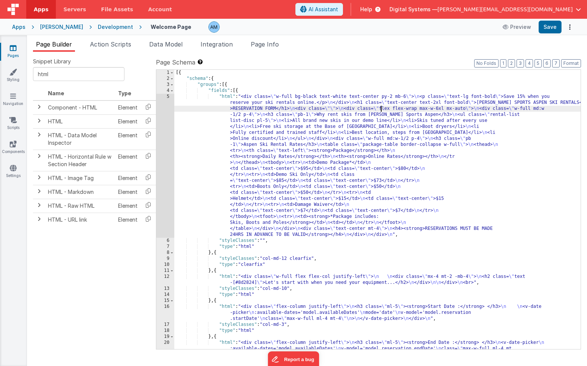
click at [380, 108] on div "[{ "schema" : { "groups" : [{ "fields" : [{ "html" : "<div class= \" w-full bg-…" at bounding box center [377, 221] width 406 height 303
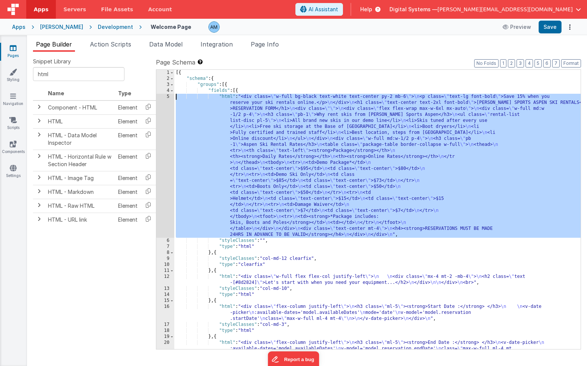
click at [165, 96] on div "5" at bounding box center [165, 166] width 18 height 144
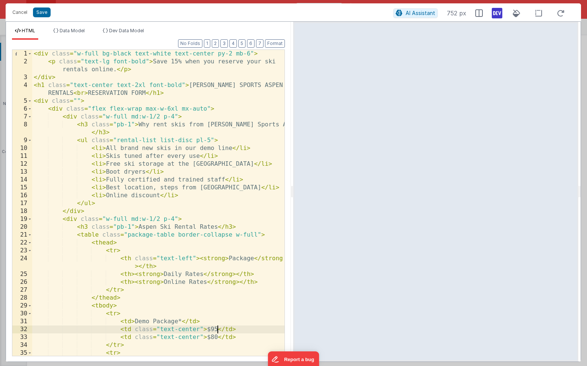
click at [216, 328] on div "< div class = "w-full bg-black text-white text-center py-2 mb-6" > < p class = …" at bounding box center [158, 211] width 252 height 322
drag, startPoint x: 216, startPoint y: 328, endPoint x: 210, endPoint y: 328, distance: 6.7
click at [210, 328] on div "< div class = "w-full bg-black text-white text-center py-2 mb-6" > < p class = …" at bounding box center [158, 211] width 252 height 322
click at [44, 16] on button "Save" at bounding box center [42, 12] width 18 height 10
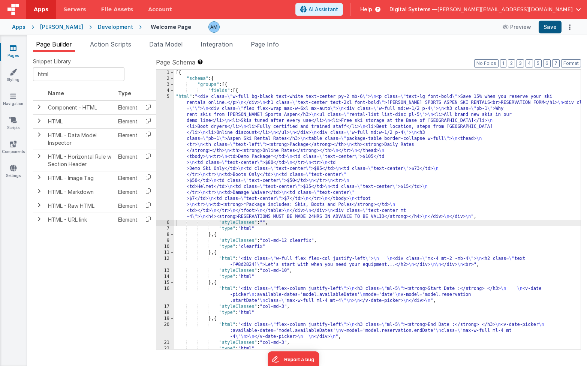
click at [545, 25] on button "Save" at bounding box center [550, 27] width 23 height 13
click at [512, 27] on button "Preview" at bounding box center [505, 27] width 37 height 12
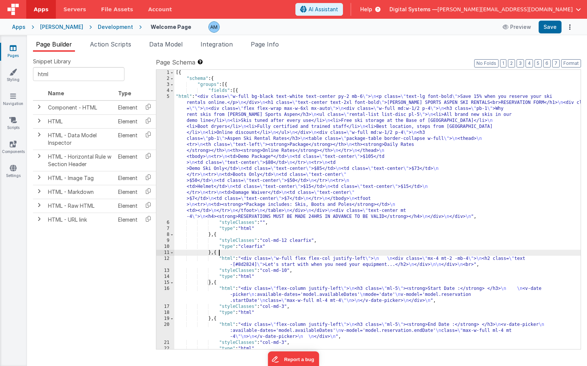
click at [310, 252] on div "[{ "schema" : { "groups" : [{ "fields" : [{ "html" : "<div class= \" w-full bg-…" at bounding box center [377, 215] width 406 height 291
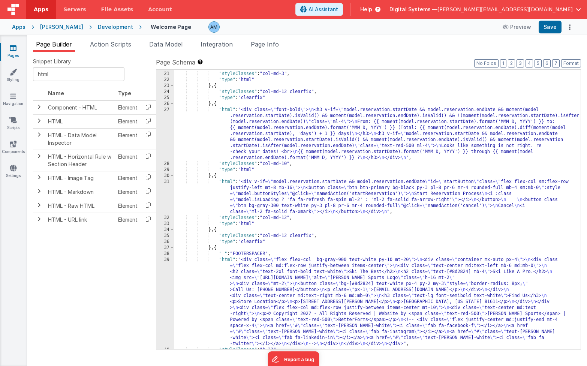
scroll to position [271, 0]
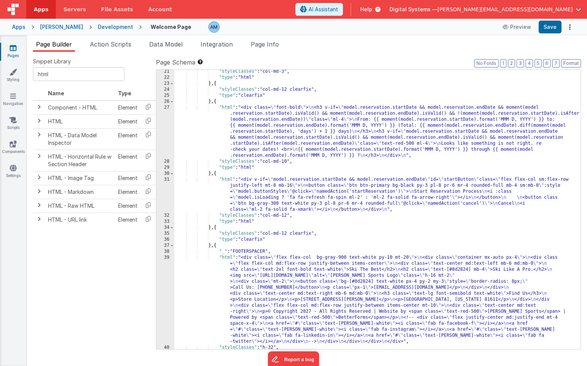
click at [274, 144] on div ""styleClasses" : "col-md-3" , "type" : "html" } , { "styleClasses" : "col-md-12…" at bounding box center [377, 214] width 406 height 291
click at [164, 121] on div "27" at bounding box center [165, 132] width 18 height 54
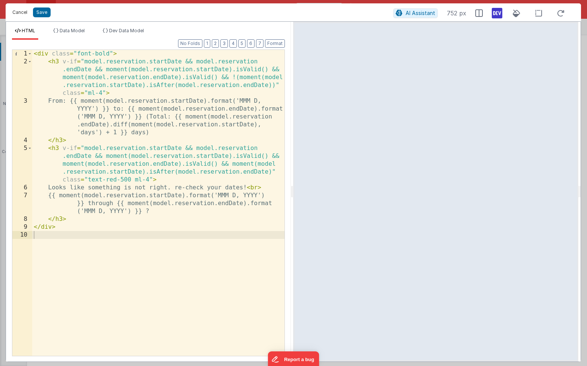
click at [20, 12] on button "Cancel" at bounding box center [20, 12] width 22 height 10
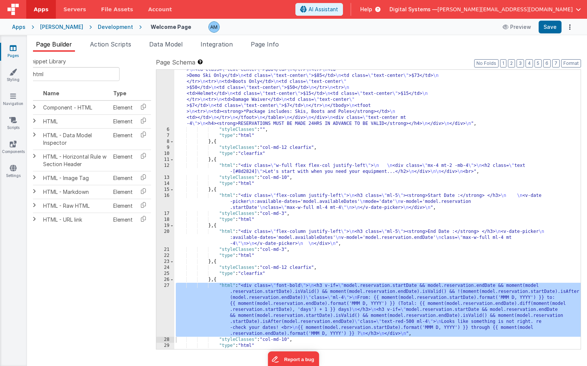
scroll to position [91, 0]
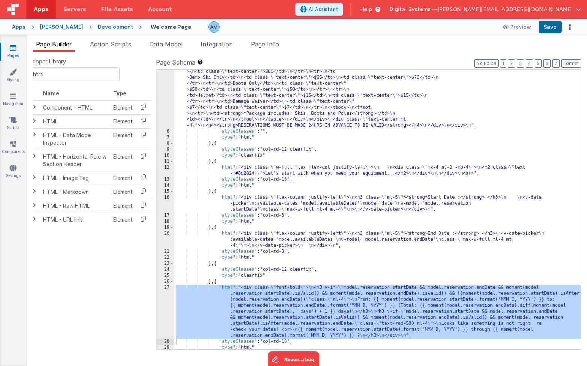
click at [259, 176] on div ""html" : "<div class= \" w-full bg-black text-white text-center py-2 mb-6 \" > …" at bounding box center [377, 208] width 406 height 411
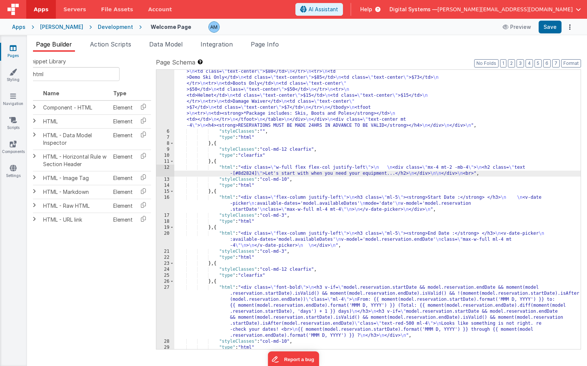
click at [253, 204] on div ""html" : "<div class= \" w-full bg-black text-white text-center py-2 mb-6 \" > …" at bounding box center [377, 208] width 406 height 411
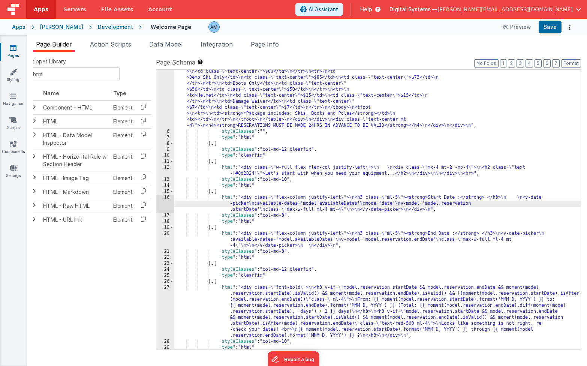
click at [165, 195] on div "16" at bounding box center [165, 204] width 18 height 18
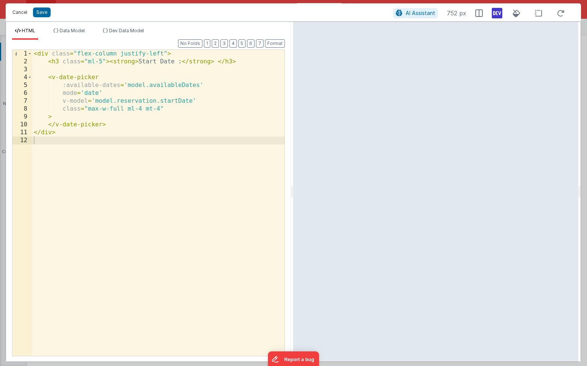
click at [19, 13] on button "Cancel" at bounding box center [20, 12] width 22 height 10
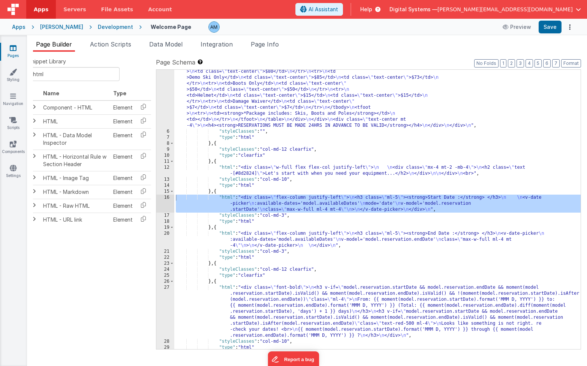
click at [232, 170] on div ""html" : "<div class= \" w-full bg-black text-white text-center py-2 mb-6 \" > …" at bounding box center [377, 208] width 406 height 411
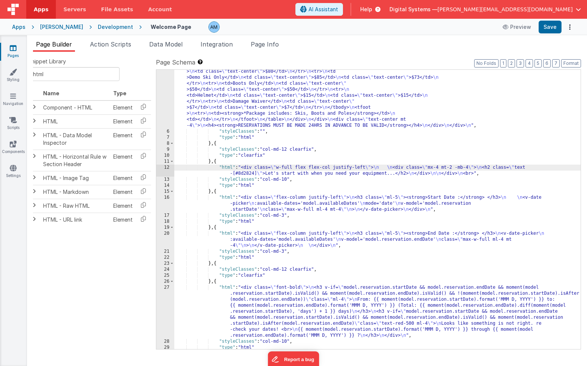
click at [163, 167] on div "12" at bounding box center [165, 171] width 18 height 12
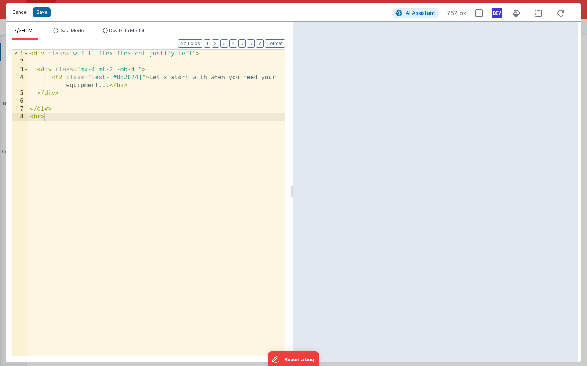
click at [22, 12] on button "Cancel" at bounding box center [20, 12] width 22 height 10
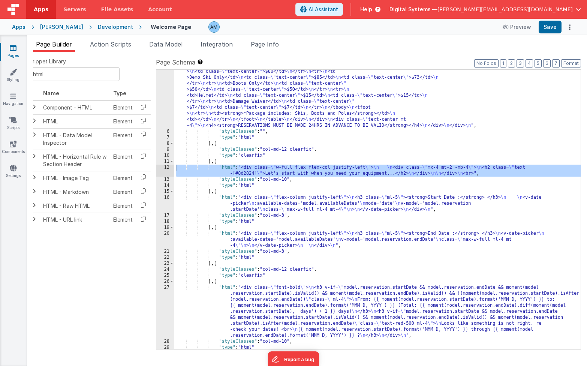
click at [162, 235] on div "20" at bounding box center [165, 240] width 18 height 18
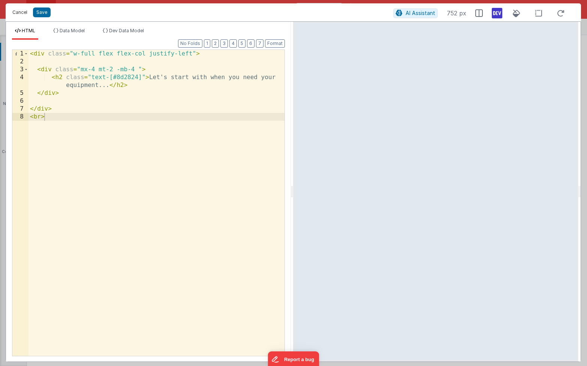
click at [21, 12] on button "Cancel" at bounding box center [20, 12] width 22 height 10
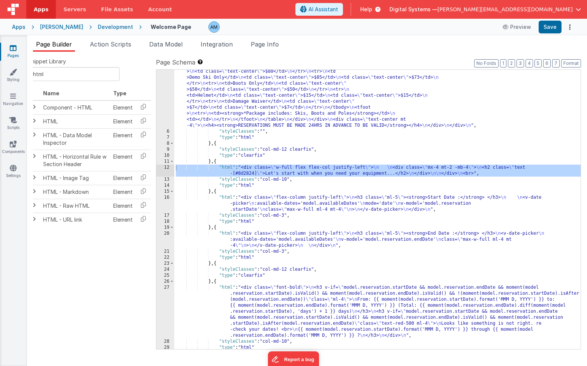
click at [284, 204] on div ""html" : "<div class= \" w-full bg-black text-white text-center py-2 mb-6 \" > …" at bounding box center [377, 208] width 406 height 411
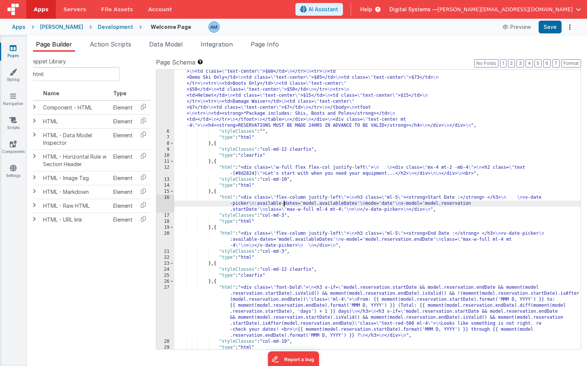
click at [278, 240] on div ""html" : "<div class= \" w-full bg-black text-white text-center py-2 mb-6 \" > …" at bounding box center [377, 208] width 406 height 411
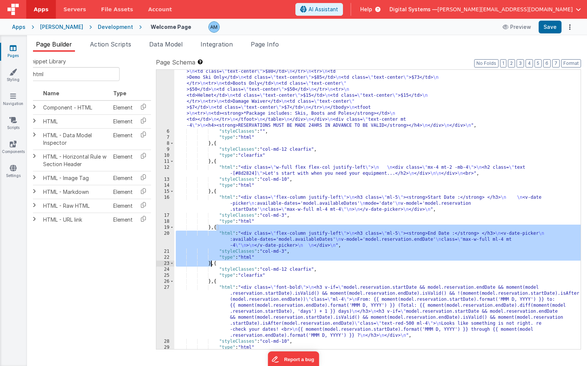
drag, startPoint x: 217, startPoint y: 226, endPoint x: 210, endPoint y: 264, distance: 37.8
click at [210, 264] on div ""html" : "<div class= \" w-full bg-black text-white text-center py-2 mb-6 \" > …" at bounding box center [377, 208] width 406 height 411
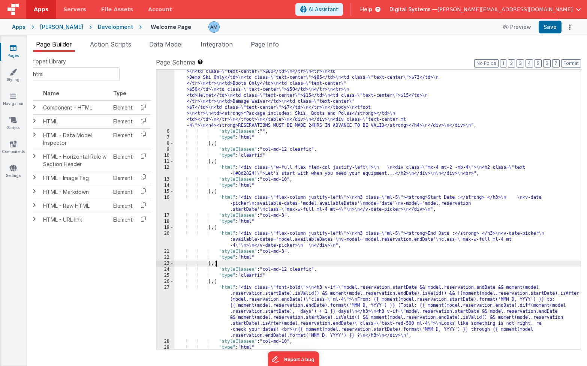
click at [216, 264] on div ""html" : "<div class= \" w-full bg-black text-white text-center py-2 mb-6 \" > …" at bounding box center [377, 208] width 406 height 411
paste textarea
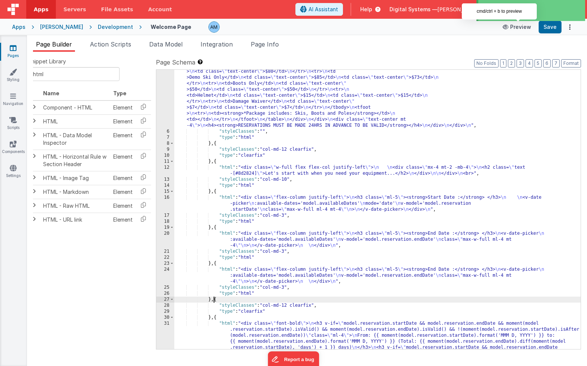
click at [519, 28] on button "Preview" at bounding box center [516, 27] width 37 height 12
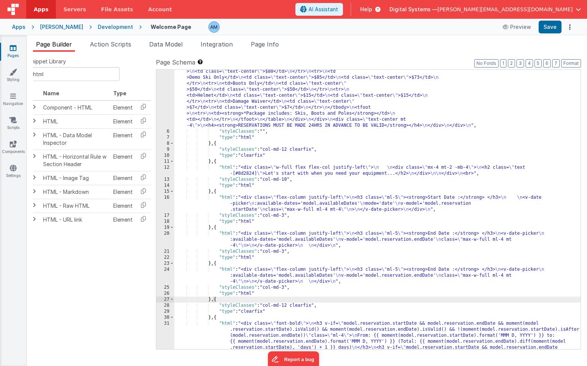
click at [290, 282] on div ""html" : "<div class= \" w-full bg-black text-white text-center py-2 mb-6 \" > …" at bounding box center [377, 232] width 406 height 459
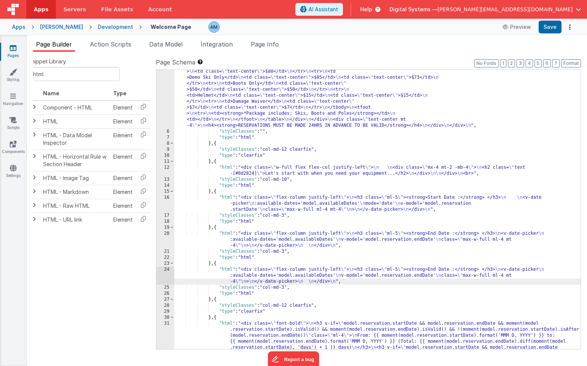
click at [162, 270] on div "24" at bounding box center [165, 276] width 18 height 18
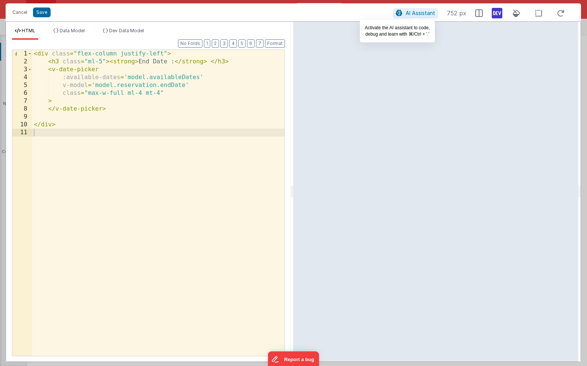
click at [419, 9] on button "AI Assistant" at bounding box center [415, 13] width 45 height 10
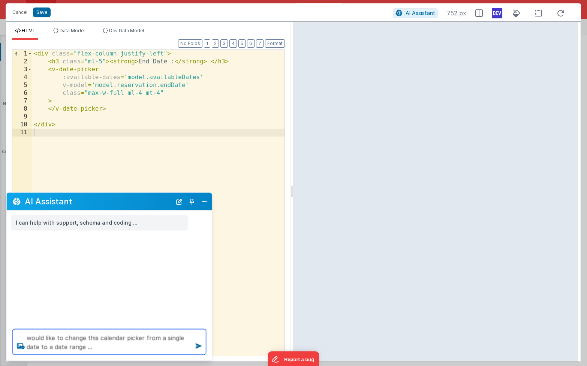
paste textarea "<v-date-picker v-model="range" is-range />"
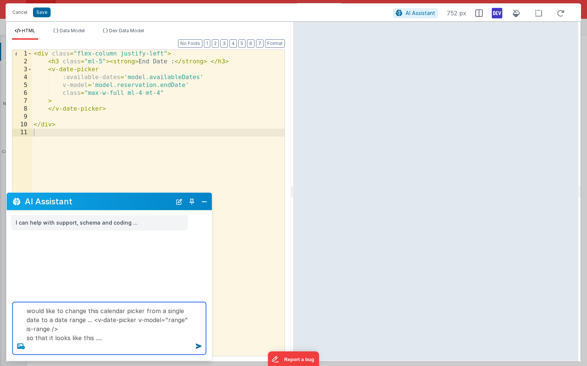
type textarea "would like to change this calendar picker from a single date to a date range ..…"
click at [19, 348] on icon at bounding box center [20, 346] width 13 height 12
click at [0, 0] on input "file" at bounding box center [0, 0] width 0 height 0
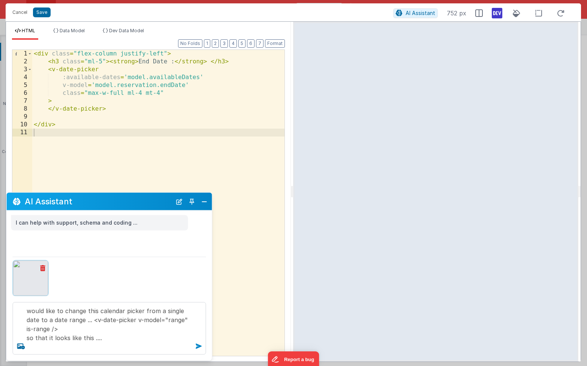
click at [196, 344] on icon at bounding box center [199, 346] width 12 height 12
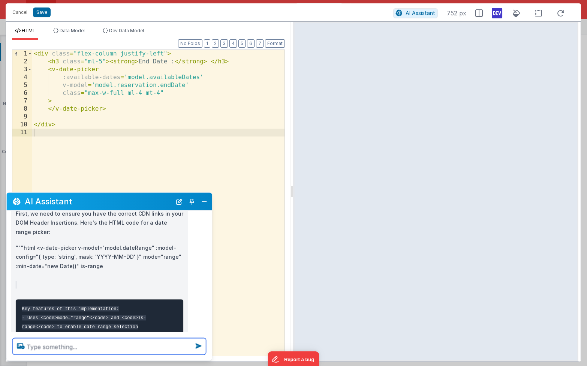
scroll to position [133, 0]
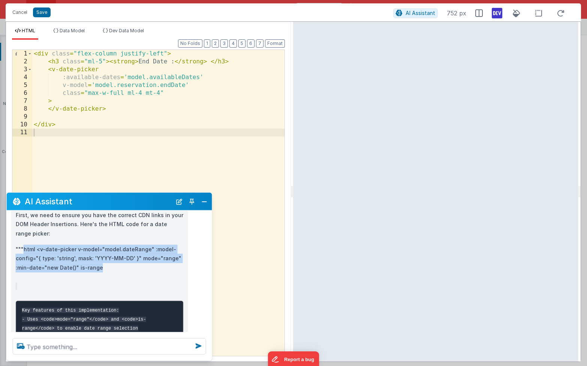
drag, startPoint x: 22, startPoint y: 238, endPoint x: 101, endPoint y: 261, distance: 82.0
click at [101, 261] on p """"html <v-date-picker v-model="model.dateRange" :model-config="{ type: 'string…" at bounding box center [100, 258] width 168 height 28
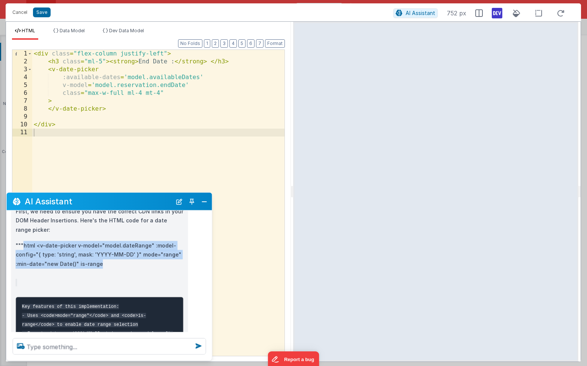
scroll to position [135, 0]
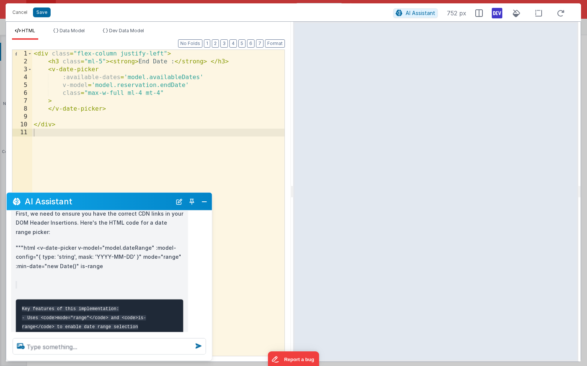
click at [101, 281] on blockquote at bounding box center [100, 284] width 168 height 7
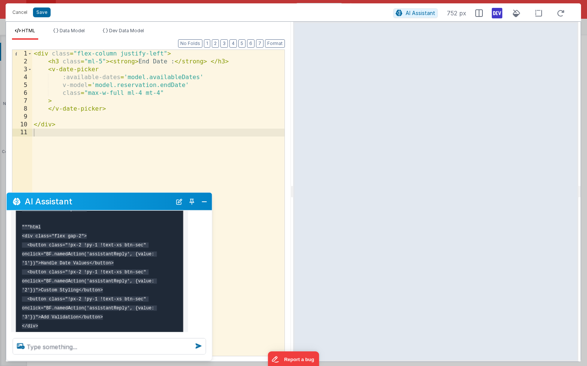
scroll to position [348, 0]
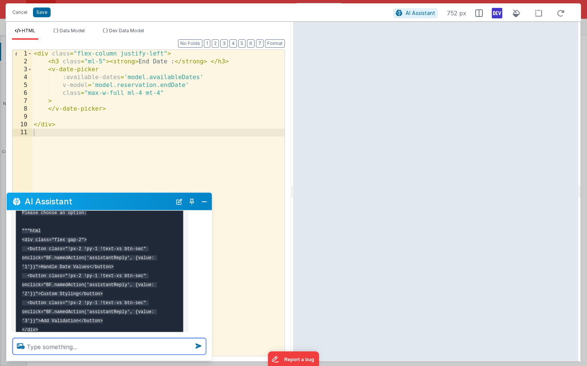
click at [55, 345] on textarea at bounding box center [109, 346] width 193 height 16
type textarea "html"
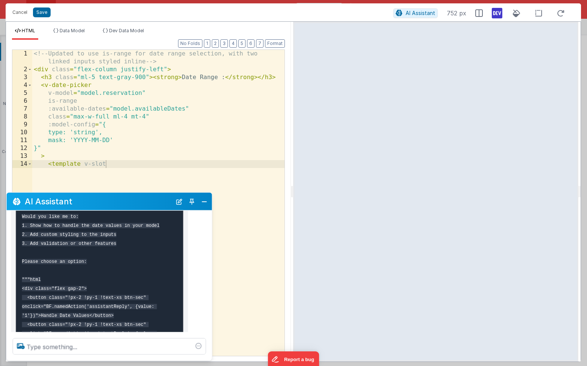
scroll to position [287, 0]
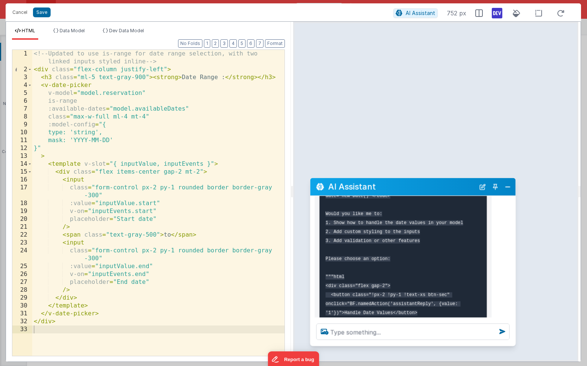
drag, startPoint x: 102, startPoint y: 204, endPoint x: 406, endPoint y: 189, distance: 304.0
click at [406, 189] on h2 "AI Assistant" at bounding box center [401, 186] width 147 height 9
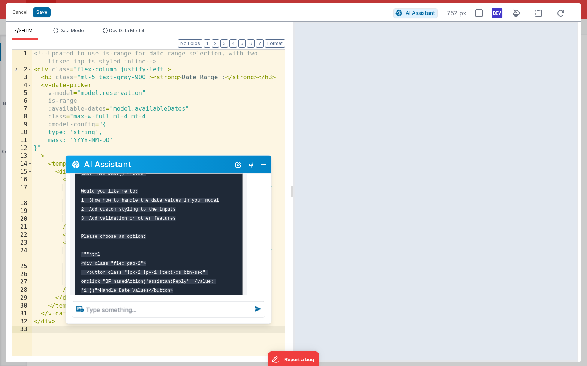
drag, startPoint x: 385, startPoint y: 187, endPoint x: 141, endPoint y: 165, distance: 245.4
click at [141, 165] on h2 "AI Assistant" at bounding box center [157, 164] width 147 height 9
click at [42, 14] on button "Save" at bounding box center [42, 12] width 18 height 10
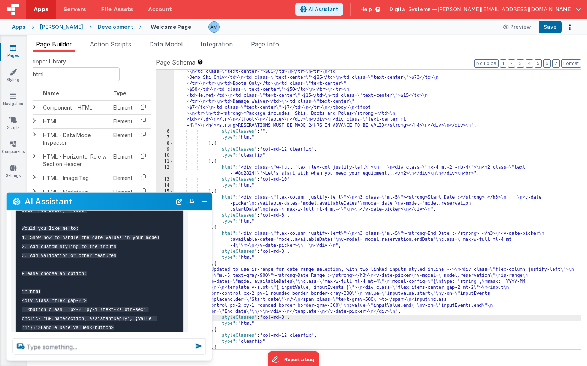
scroll to position [0, 0]
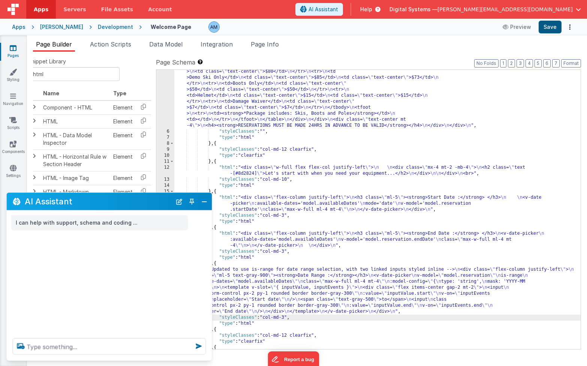
click at [553, 26] on button "Save" at bounding box center [550, 27] width 23 height 13
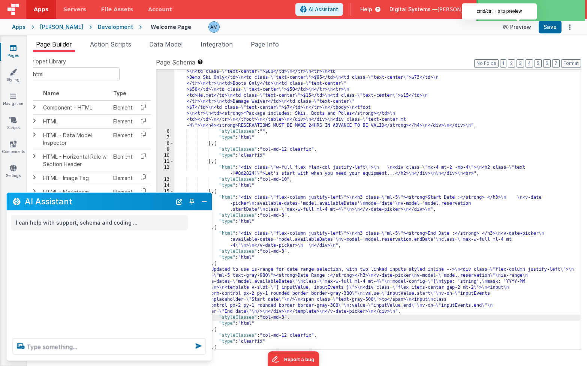
click at [510, 27] on icon at bounding box center [506, 26] width 7 height 5
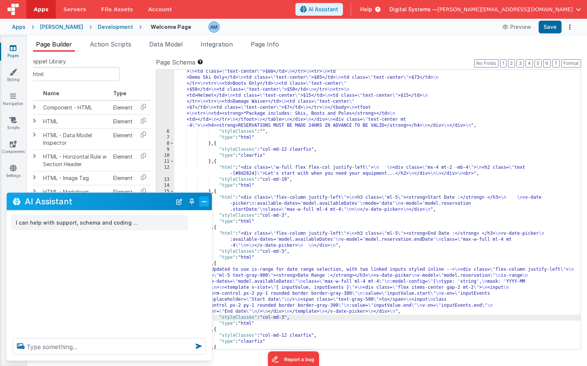
click at [204, 201] on button "Close" at bounding box center [204, 201] width 10 height 10
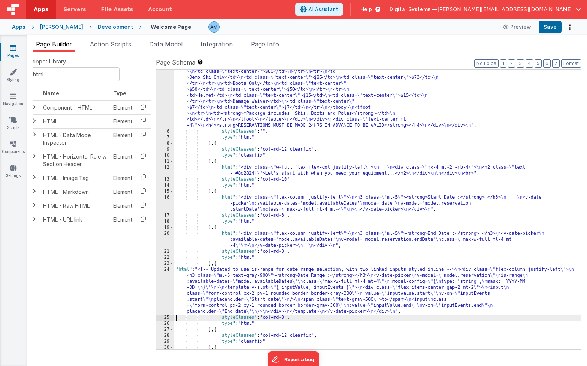
click at [216, 272] on div ""html" : "<div class= \" w-full bg-black text-white text-center py-2 mb-6 \" > …" at bounding box center [377, 232] width 406 height 459
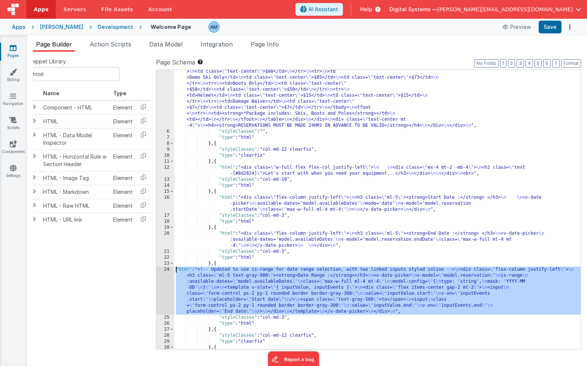
click at [161, 269] on div "24" at bounding box center [165, 291] width 18 height 48
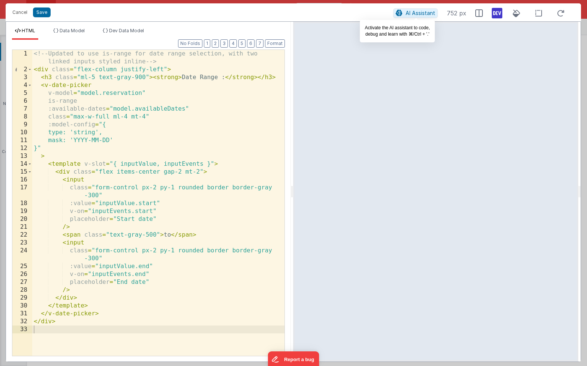
click at [421, 11] on span "AI Assistant" at bounding box center [421, 13] width 30 height 6
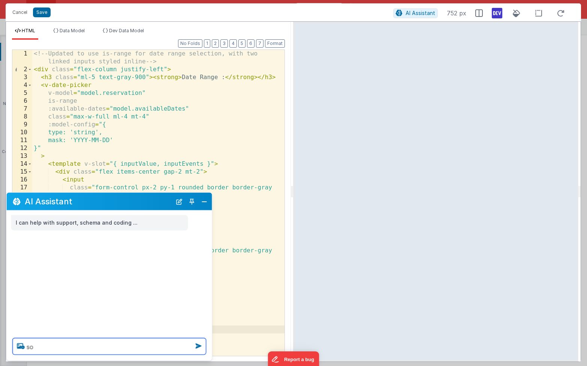
type textarea "s"
type textarea "would like this to show as a calendar"
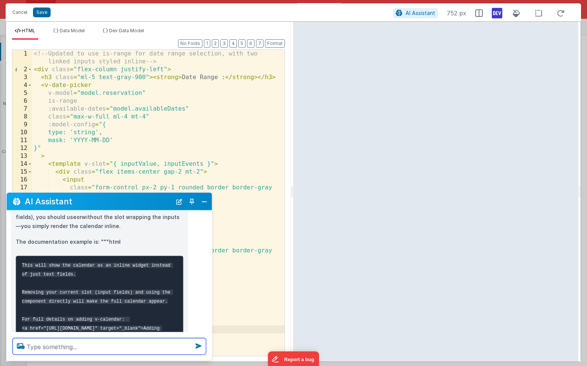
scroll to position [53, 0]
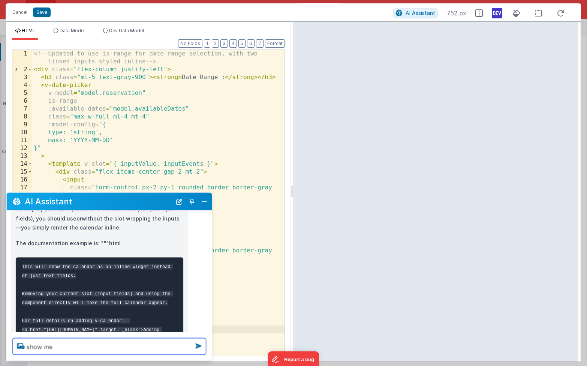
type textarea "show me"
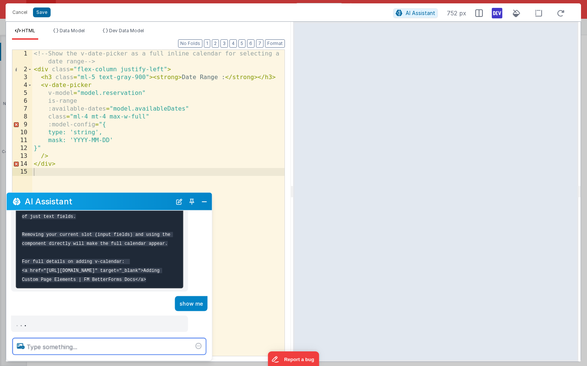
scroll to position [124, 0]
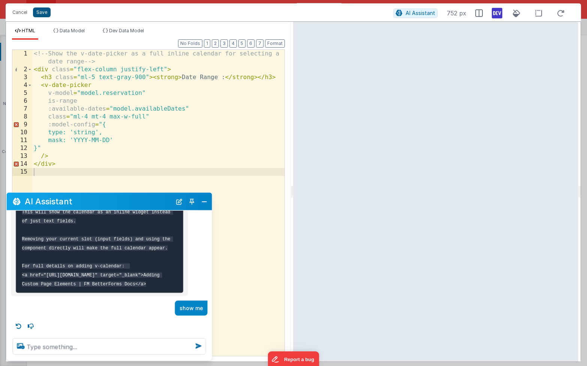
click at [40, 13] on button "Save" at bounding box center [42, 12] width 18 height 10
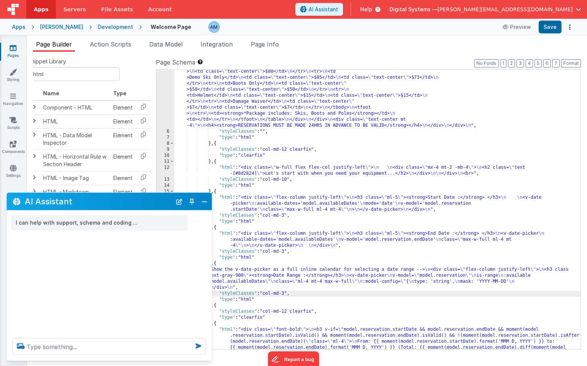
scroll to position [0, 0]
click at [554, 27] on button "Save" at bounding box center [550, 27] width 23 height 13
click at [510, 28] on button "Preview" at bounding box center [505, 27] width 37 height 12
type textarea "can you set the for"
click at [204, 202] on button "Close" at bounding box center [204, 201] width 10 height 10
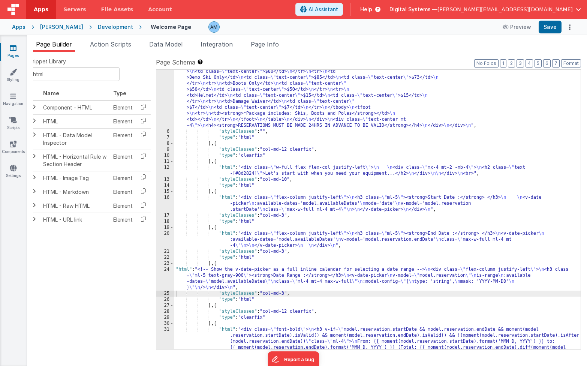
click at [209, 275] on div ""html" : "<div class= \" w-full bg-black text-white text-center py-2 mb-6 \" > …" at bounding box center [377, 232] width 406 height 459
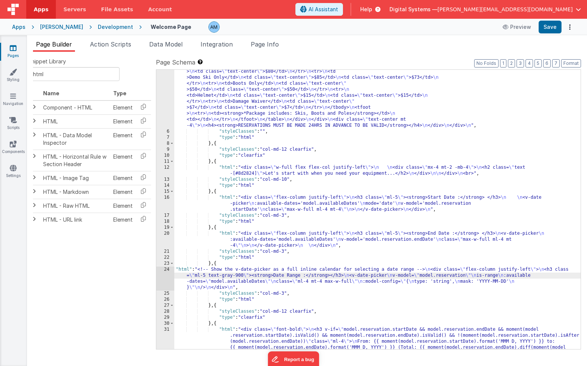
click at [163, 270] on div "24" at bounding box center [165, 279] width 18 height 24
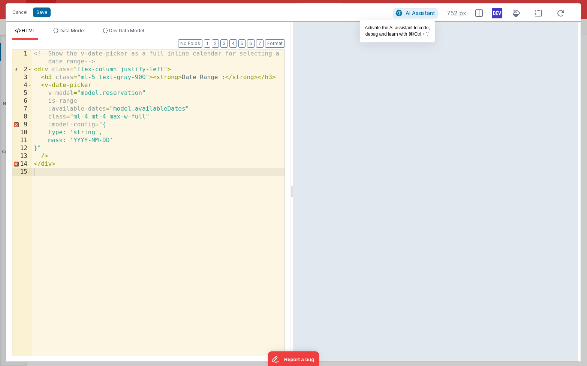
click at [411, 15] on span "AI Assistant" at bounding box center [421, 13] width 30 height 6
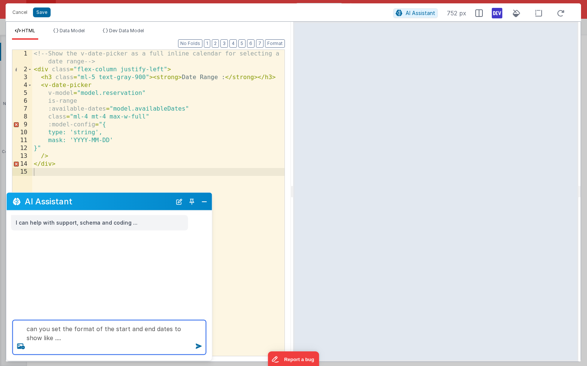
paste textarea ""reservation": { "start": "2025-12-12", "end": "2025-12-20", "endDate": "2025-0…"
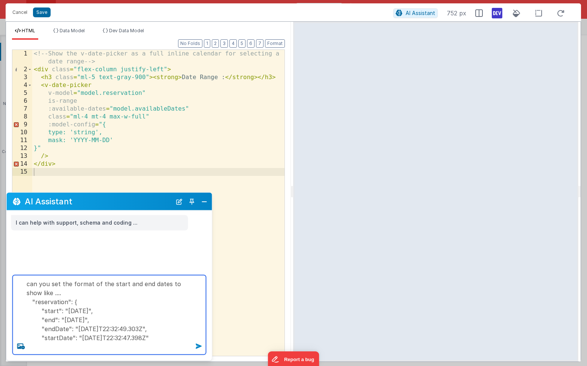
type textarea "can you set the format of the start and end dates to show like .... "reservatio…"
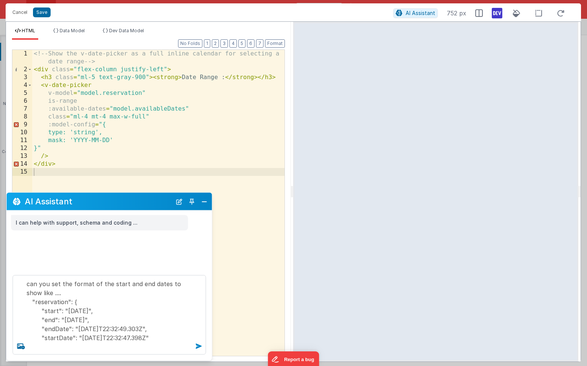
click at [198, 347] on icon at bounding box center [199, 346] width 12 height 12
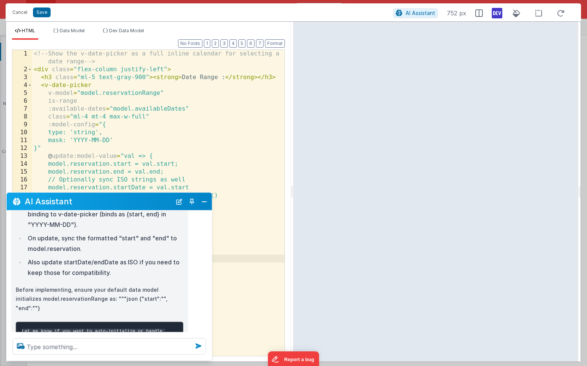
scroll to position [266, 0]
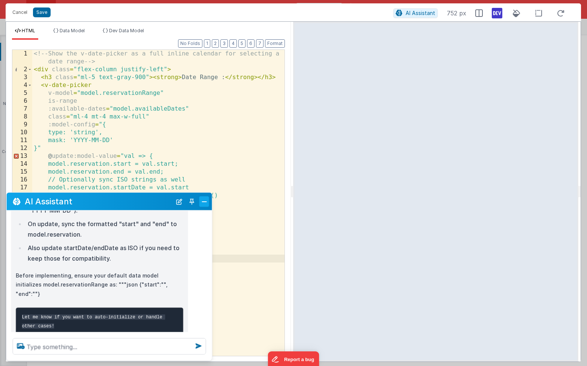
click at [201, 201] on button "Close" at bounding box center [204, 201] width 10 height 10
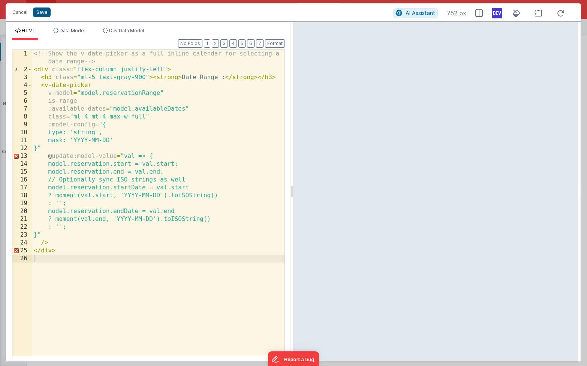
click at [40, 12] on button "Save" at bounding box center [42, 12] width 18 height 10
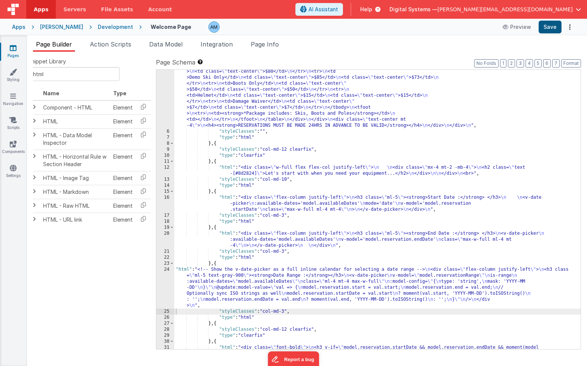
click at [552, 23] on button "Save" at bounding box center [550, 27] width 23 height 13
click at [509, 26] on button "Preview" at bounding box center [516, 27] width 37 height 12
click at [547, 28] on button "Save" at bounding box center [550, 27] width 23 height 13
